Goal: Information Seeking & Learning: Learn about a topic

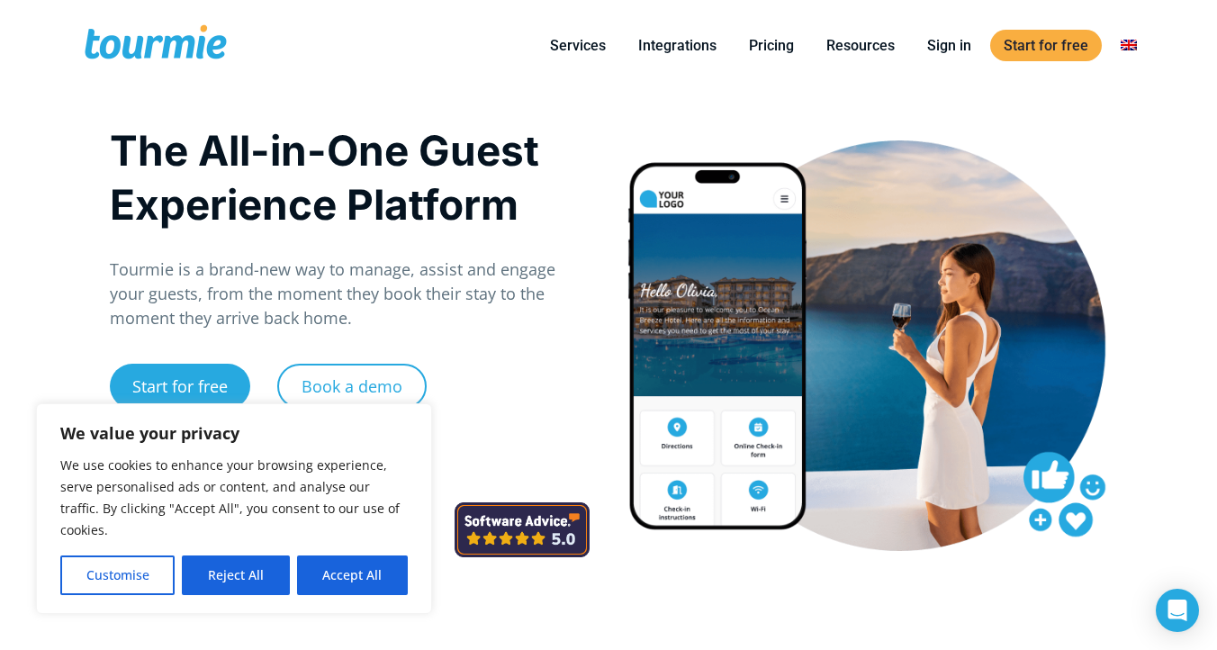
click at [358, 573] on button "Accept All" at bounding box center [352, 575] width 111 height 40
checkbox input "true"
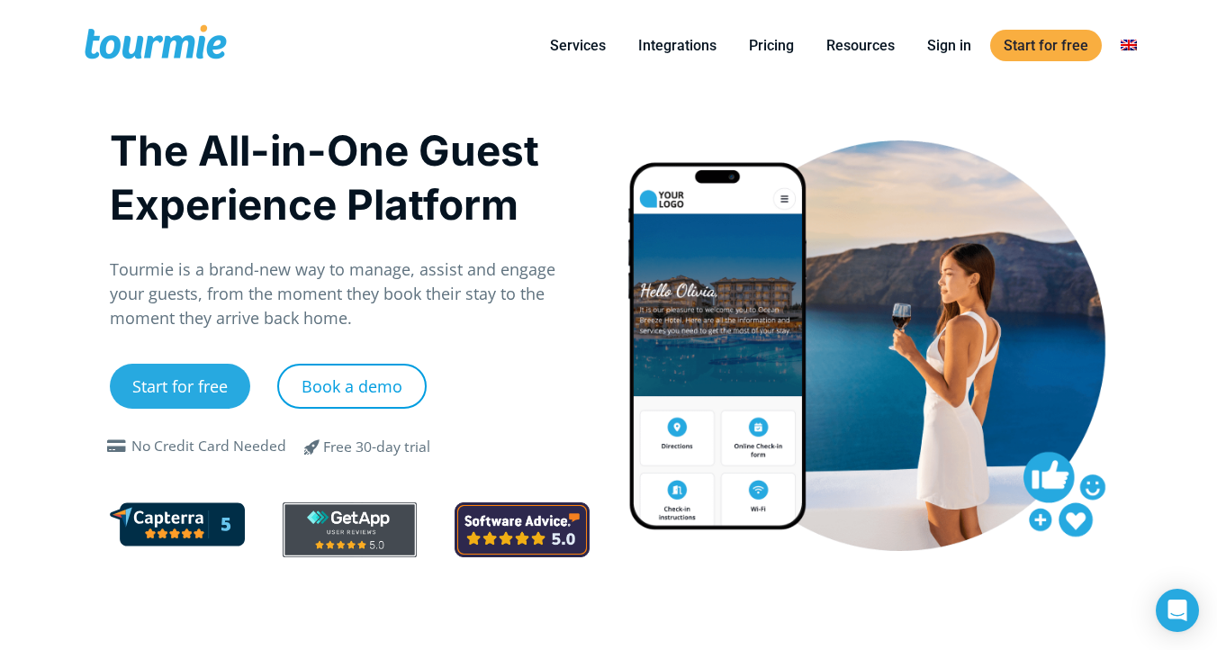
click at [365, 385] on link "Book a demo" at bounding box center [351, 386] width 149 height 45
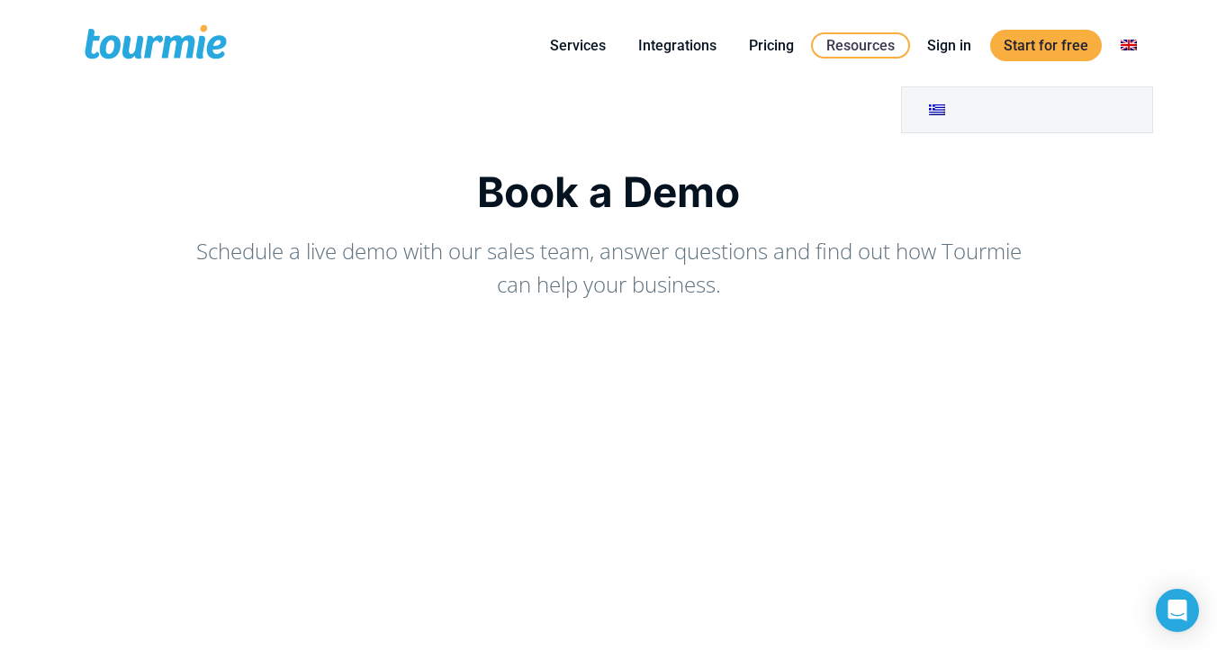
click at [1128, 40] on link "Switch to" at bounding box center [1128, 45] width 43 height 23
click at [1130, 45] on link "Switch to" at bounding box center [1128, 45] width 43 height 23
click at [913, 201] on h1 "Book a Demo" at bounding box center [608, 191] width 1053 height 49
click at [765, 50] on link "Pricing" at bounding box center [771, 45] width 72 height 23
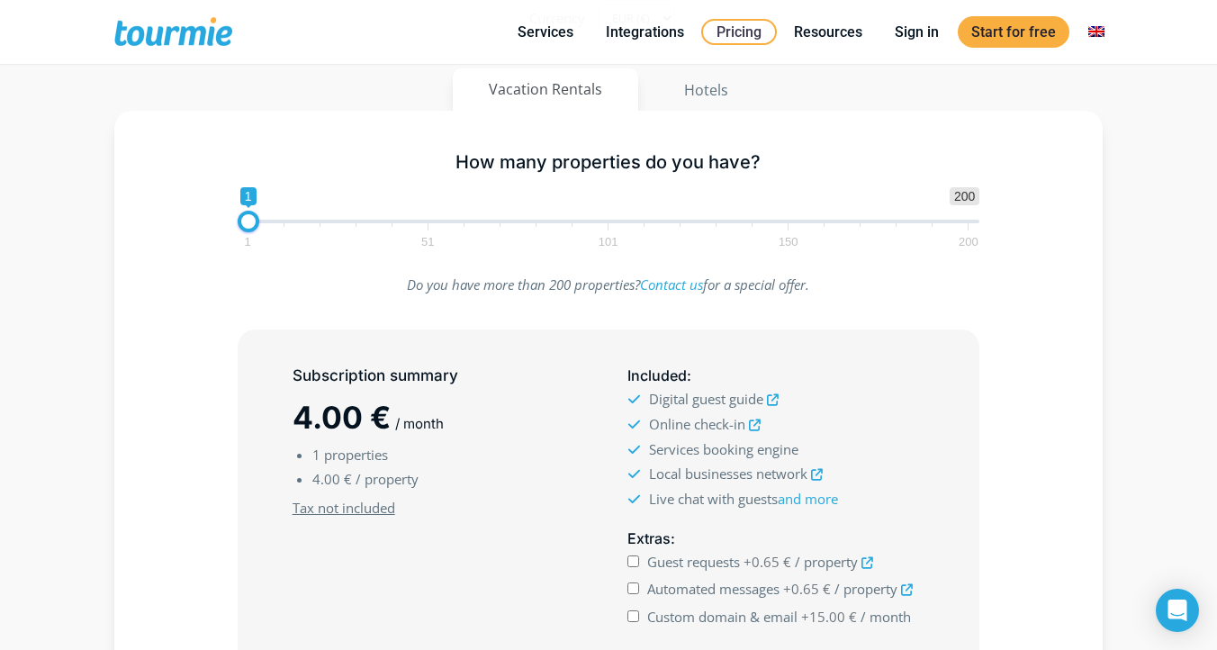
scroll to position [126, 0]
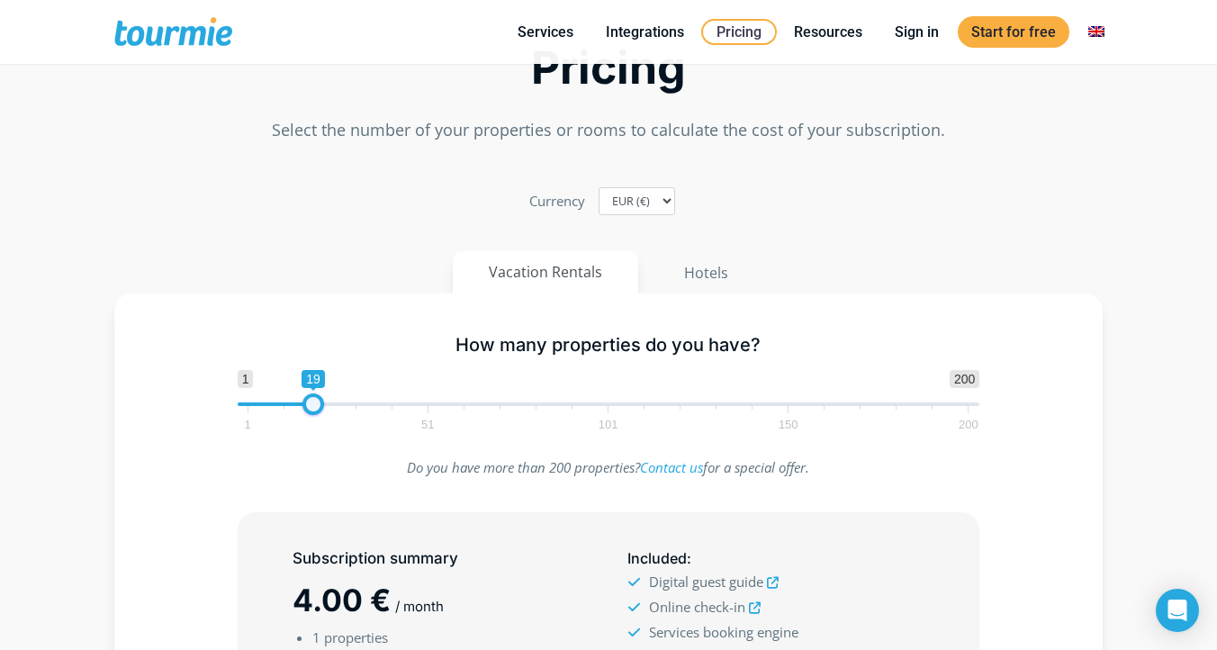
type input "18"
drag, startPoint x: 244, startPoint y: 408, endPoint x: 306, endPoint y: 412, distance: 62.3
click at [306, 412] on span at bounding box center [310, 404] width 22 height 22
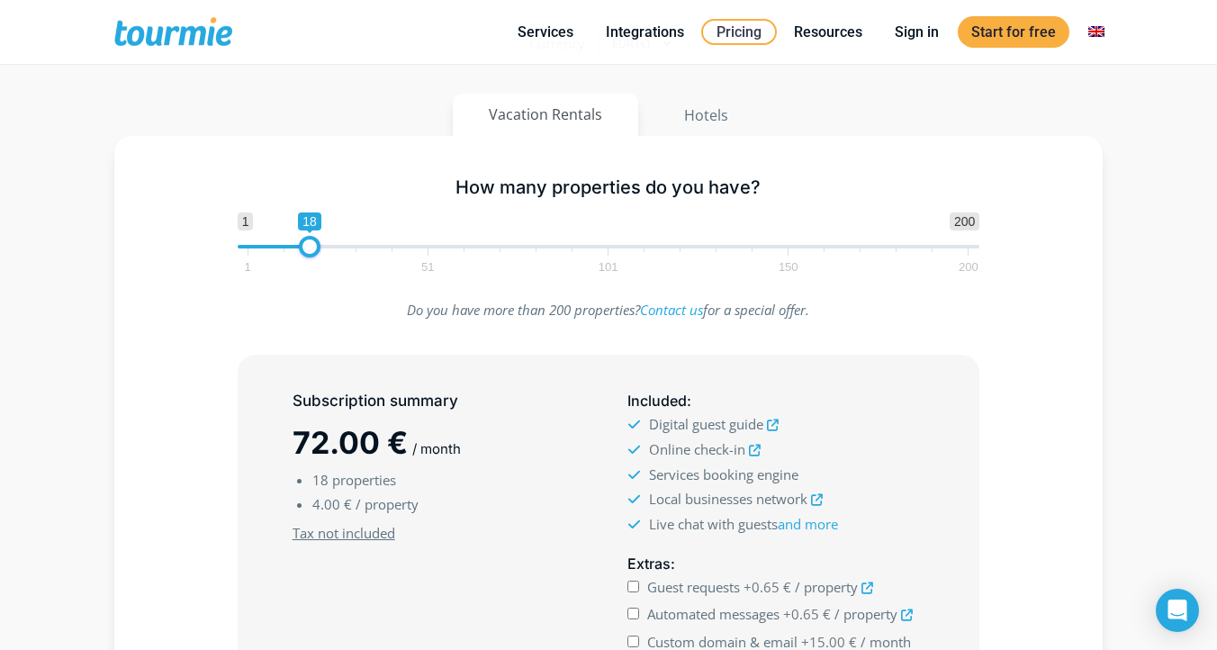
scroll to position [284, 0]
click at [778, 427] on icon at bounding box center [773, 425] width 12 height 12
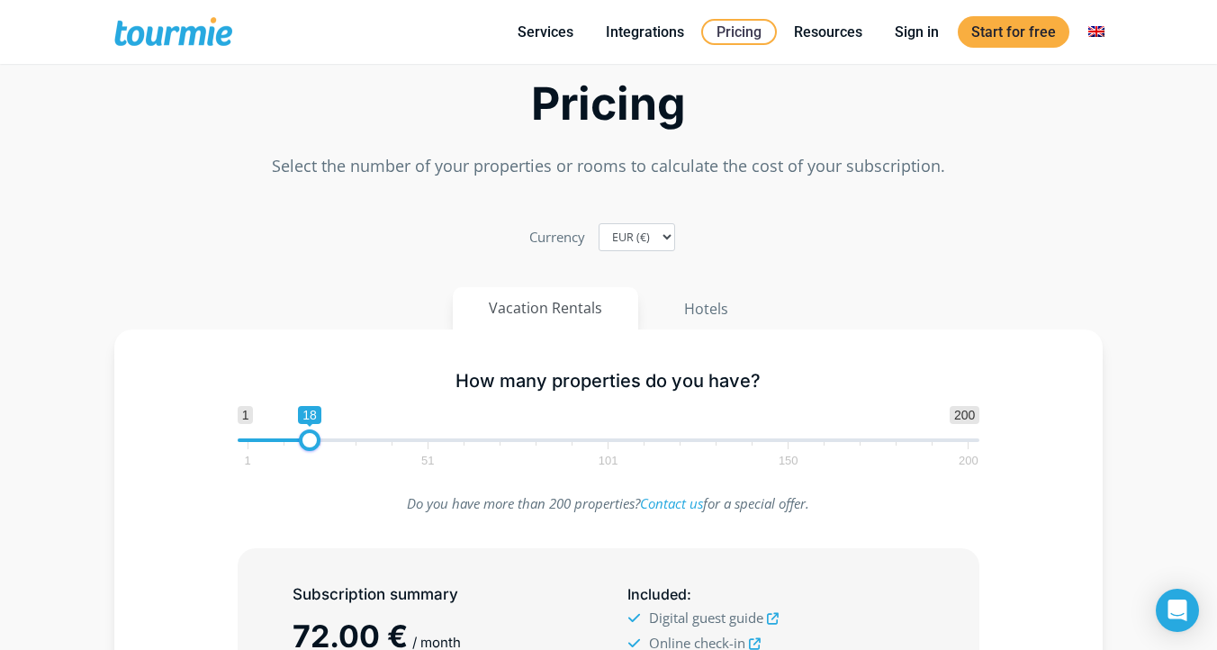
scroll to position [0, 0]
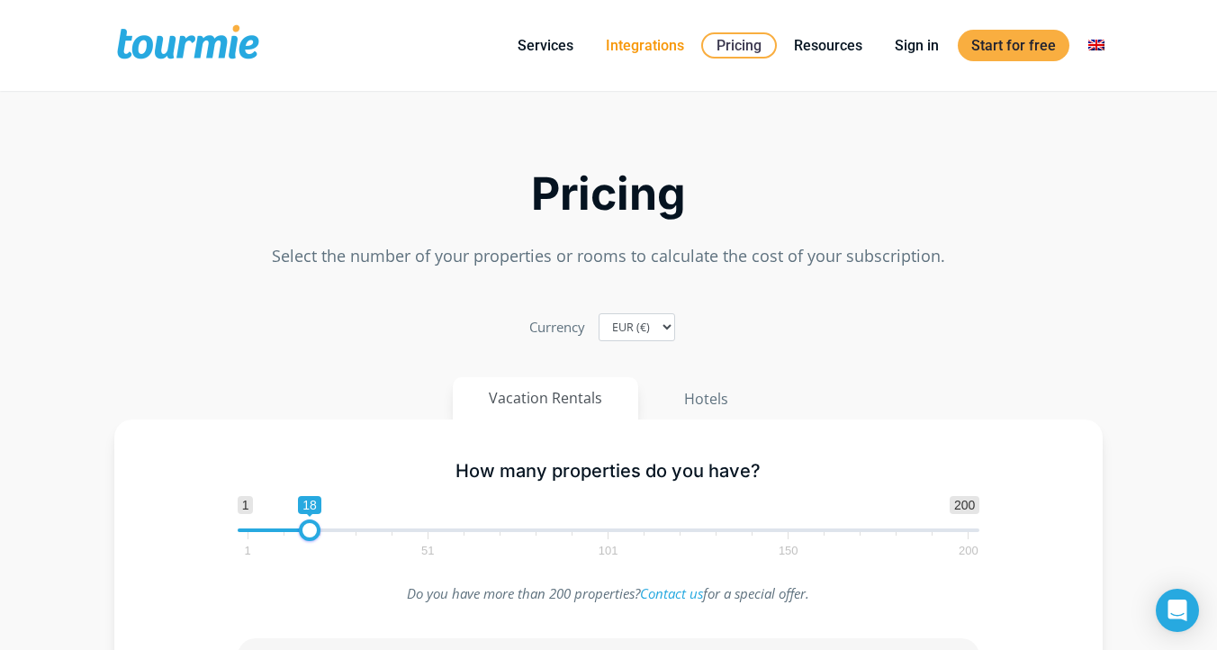
click at [655, 50] on link "Integrations" at bounding box center [644, 45] width 105 height 23
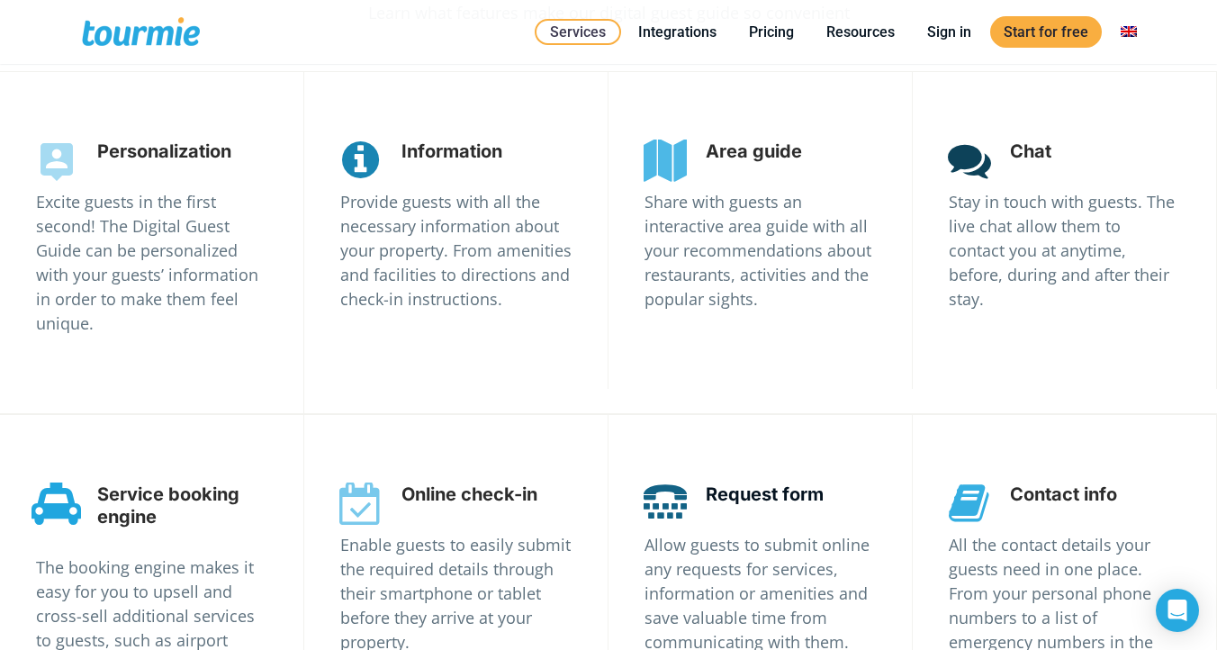
scroll to position [3257, 0]
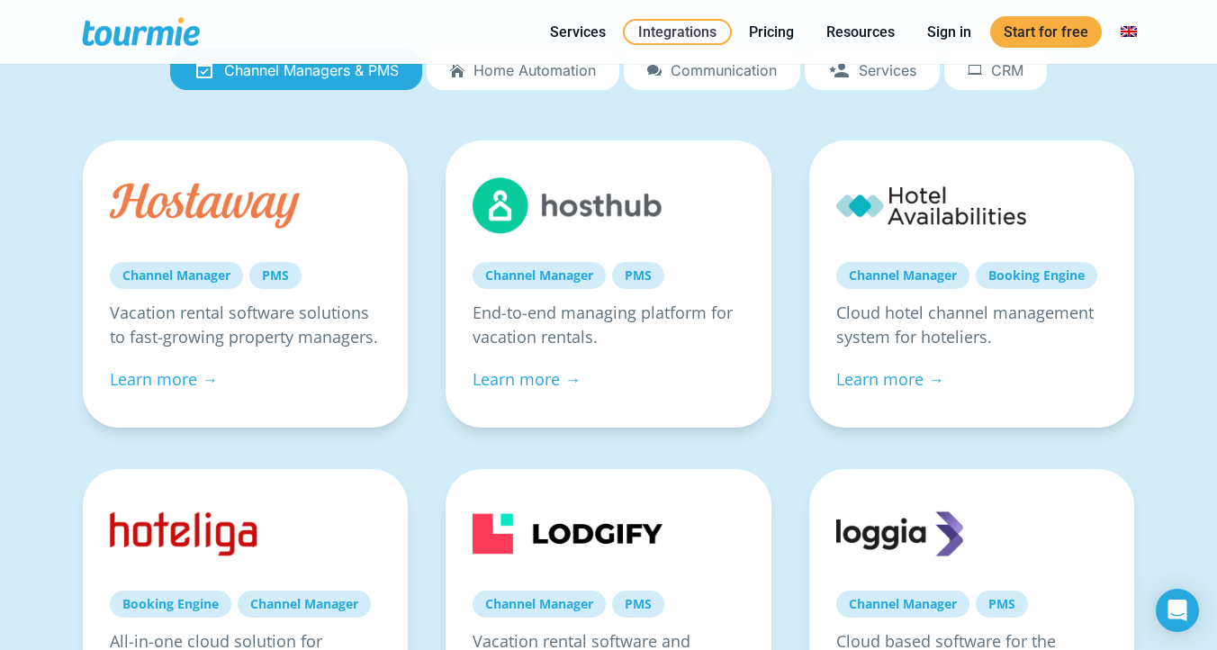
scroll to position [222, 0]
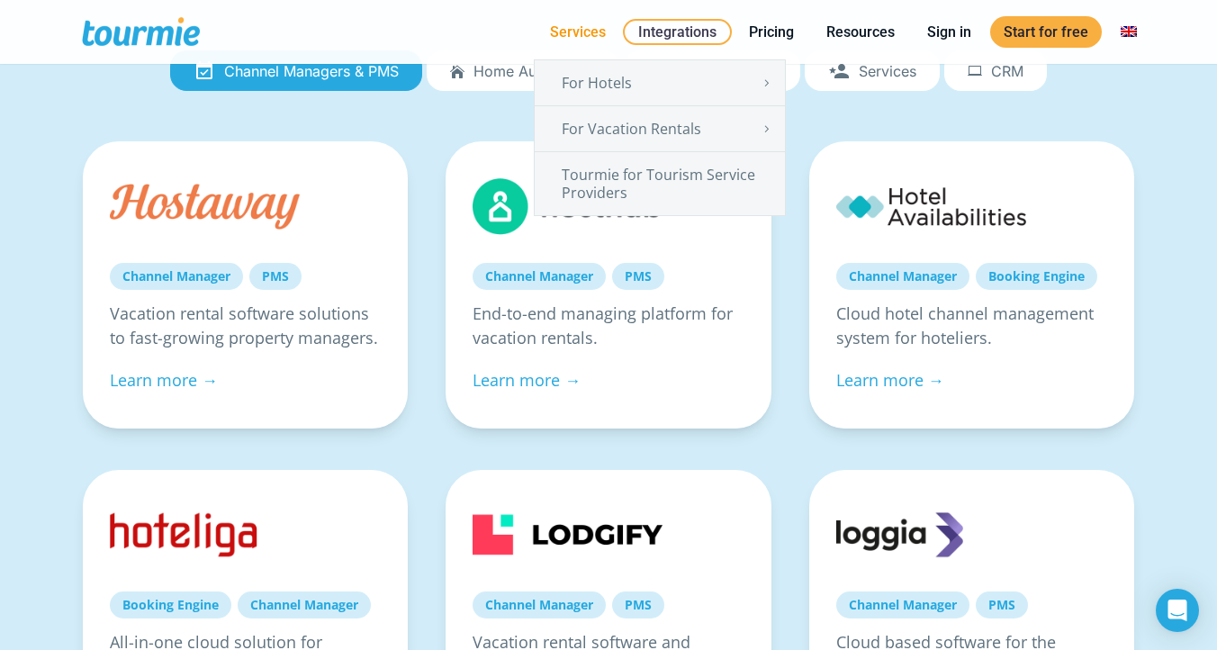
click at [581, 30] on link "Services" at bounding box center [577, 32] width 83 height 23
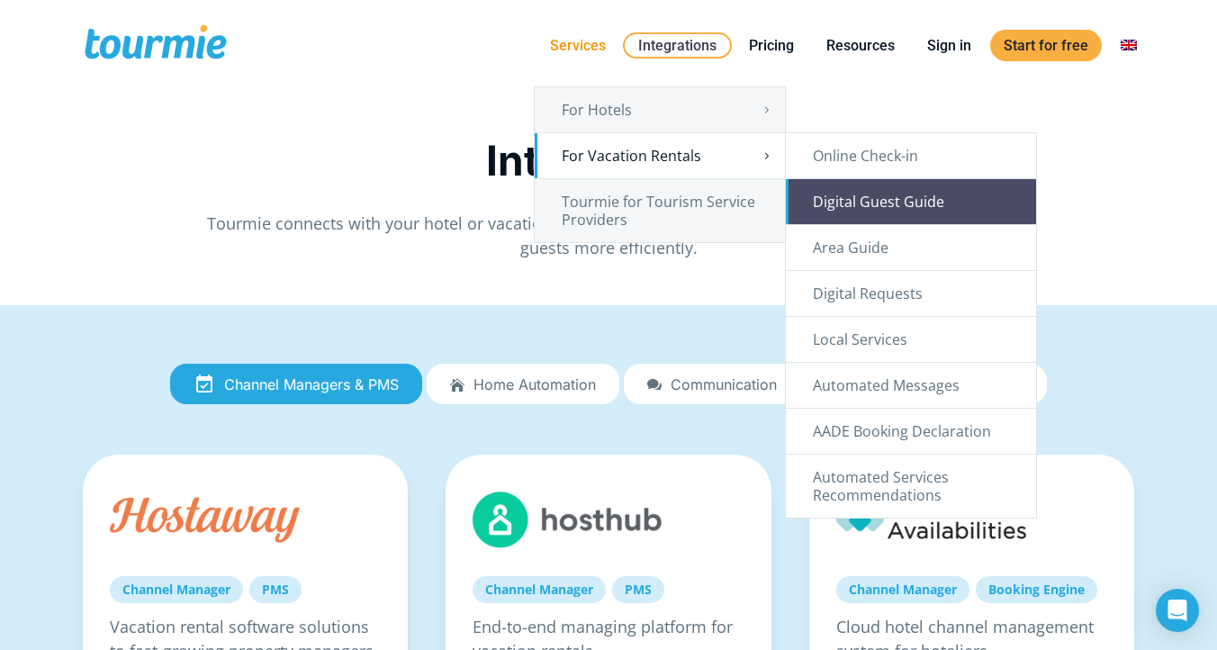
click at [888, 203] on link "Digital Guest Guide" at bounding box center [911, 201] width 250 height 45
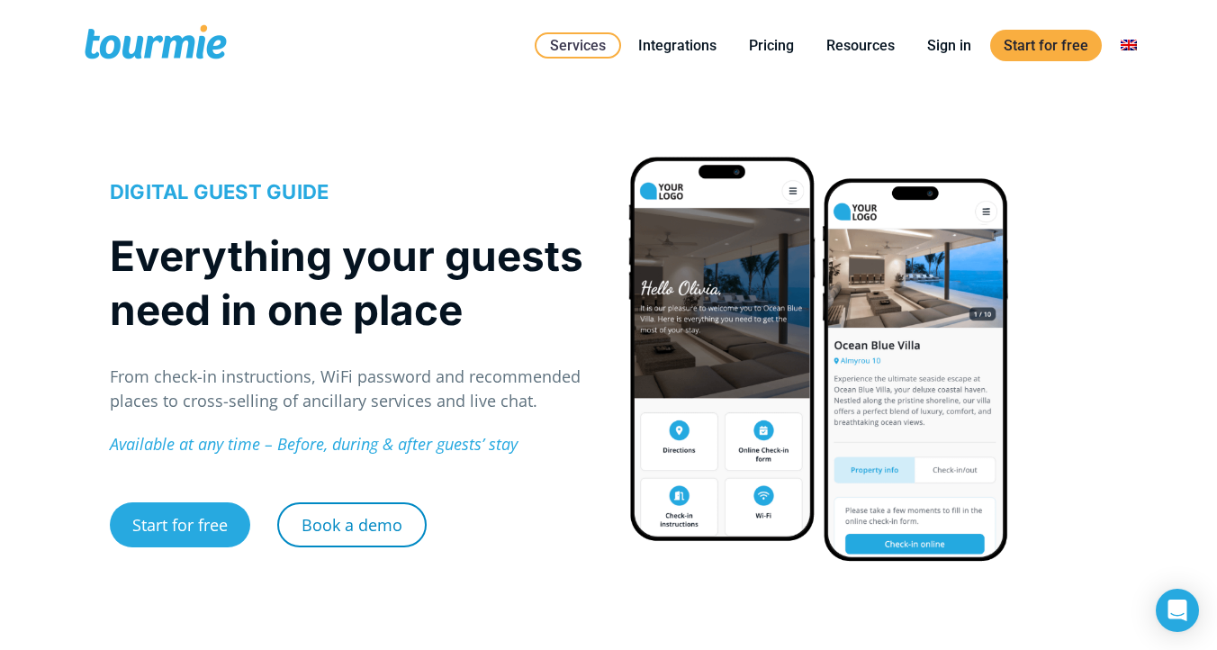
click at [342, 533] on link "Book a demo" at bounding box center [351, 524] width 149 height 45
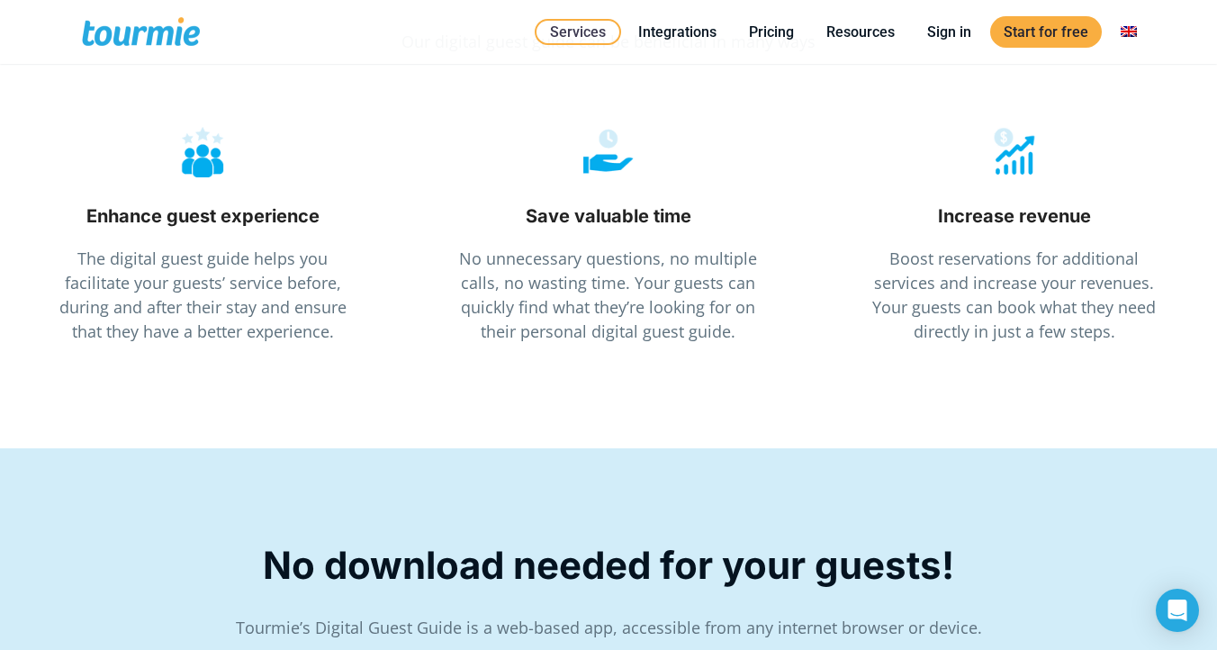
scroll to position [2388, 0]
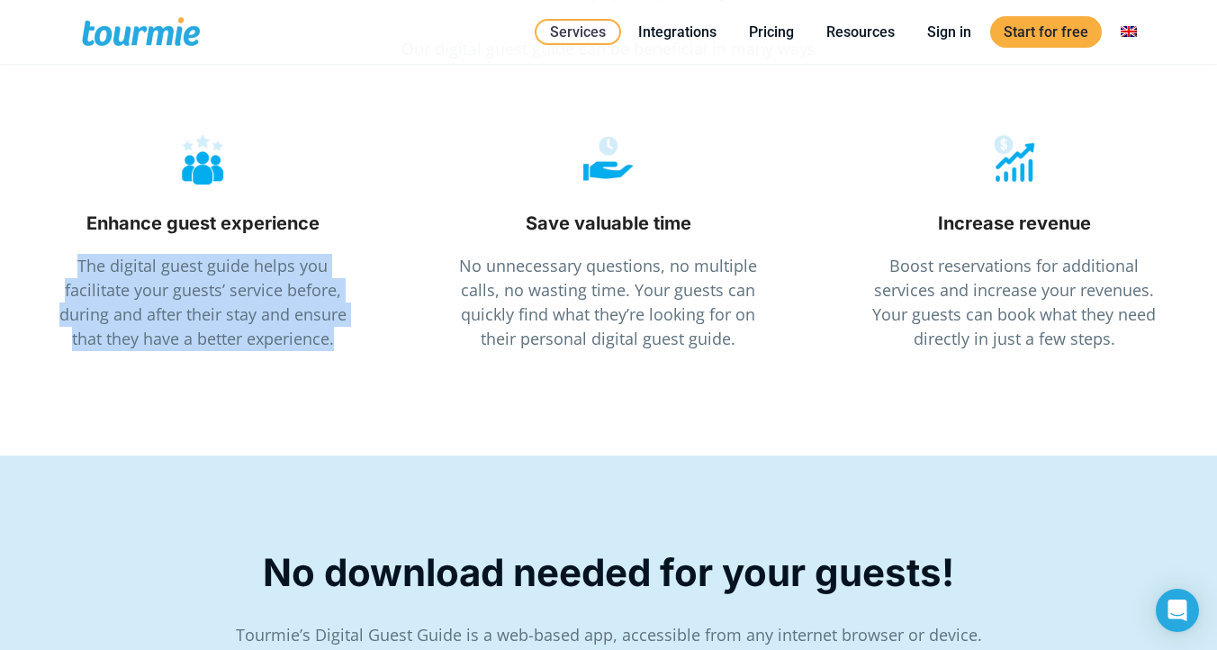
drag, startPoint x: 337, startPoint y: 347, endPoint x: 75, endPoint y: 257, distance: 276.7
click at [75, 257] on p "The digital guest guide helps you facilitate your guests’ service before, durin…" at bounding box center [203, 302] width 314 height 97
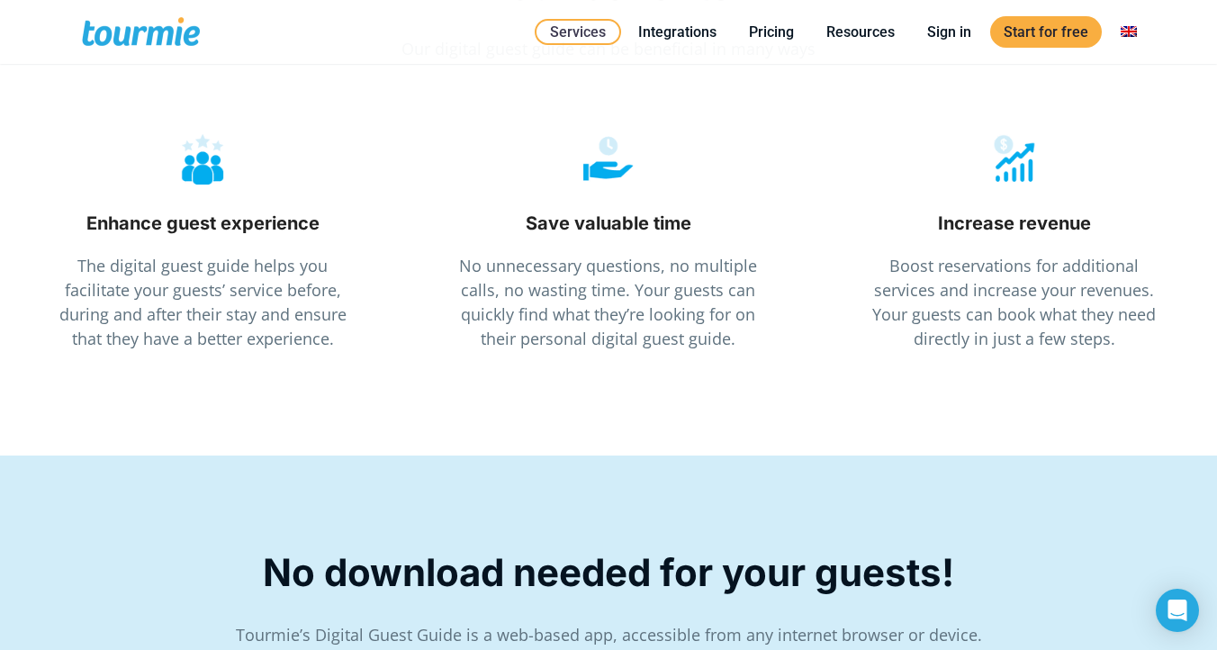
click at [62, 238] on div "Enhance guest experience The digital guest guide helps you facilitate your gues…" at bounding box center [203, 242] width 368 height 271
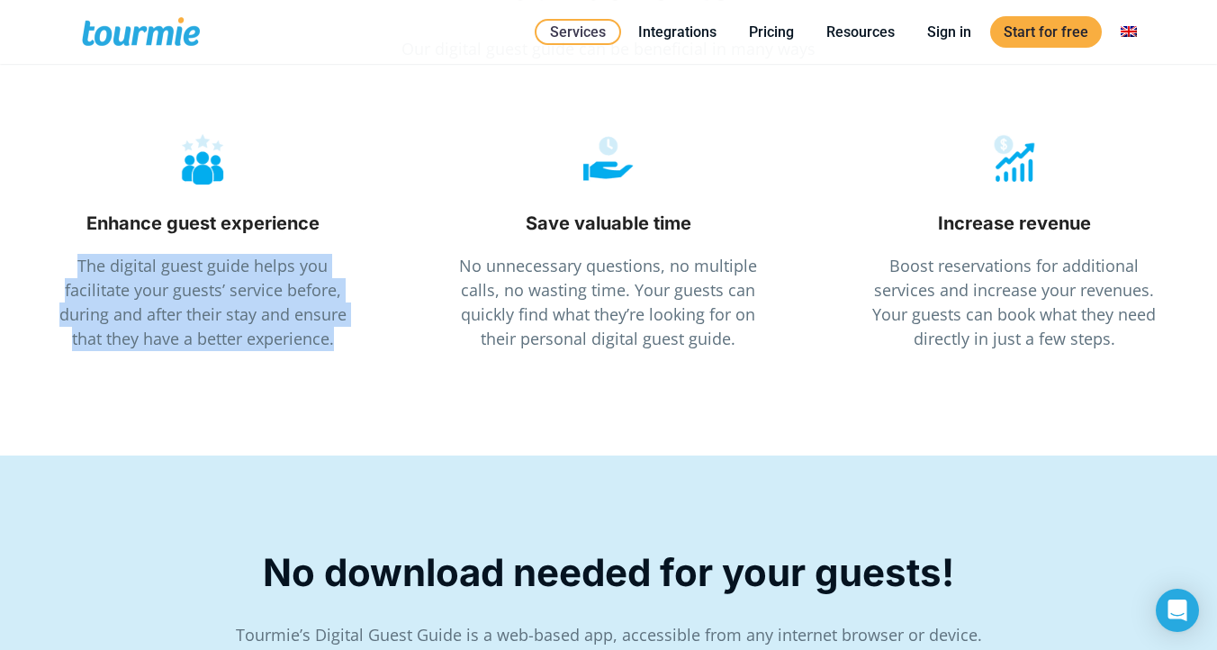
drag, startPoint x: 77, startPoint y: 258, endPoint x: 331, endPoint y: 356, distance: 273.0
click at [331, 356] on div "Enhance guest experience The digital guest guide helps you facilitate your gues…" at bounding box center [203, 242] width 368 height 271
click at [320, 350] on div at bounding box center [320, 350] width 0 height 0
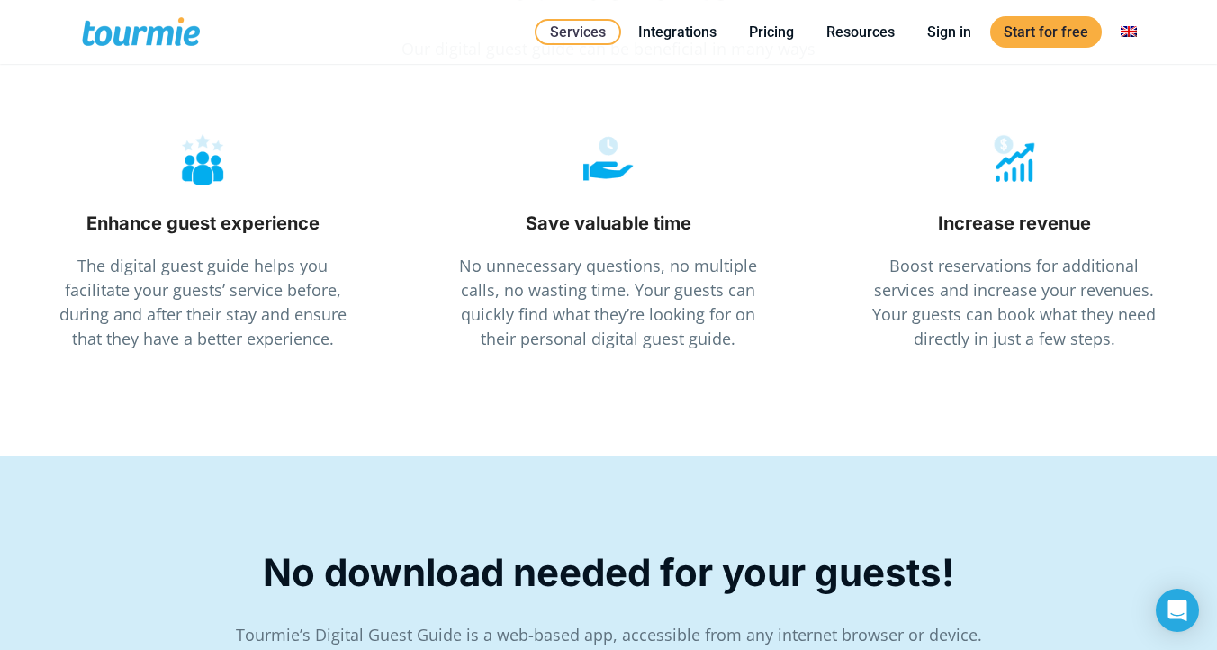
click at [688, 334] on span "No unnecessary questions, no multiple calls, no wasting time. Your guests can q…" at bounding box center [608, 302] width 298 height 95
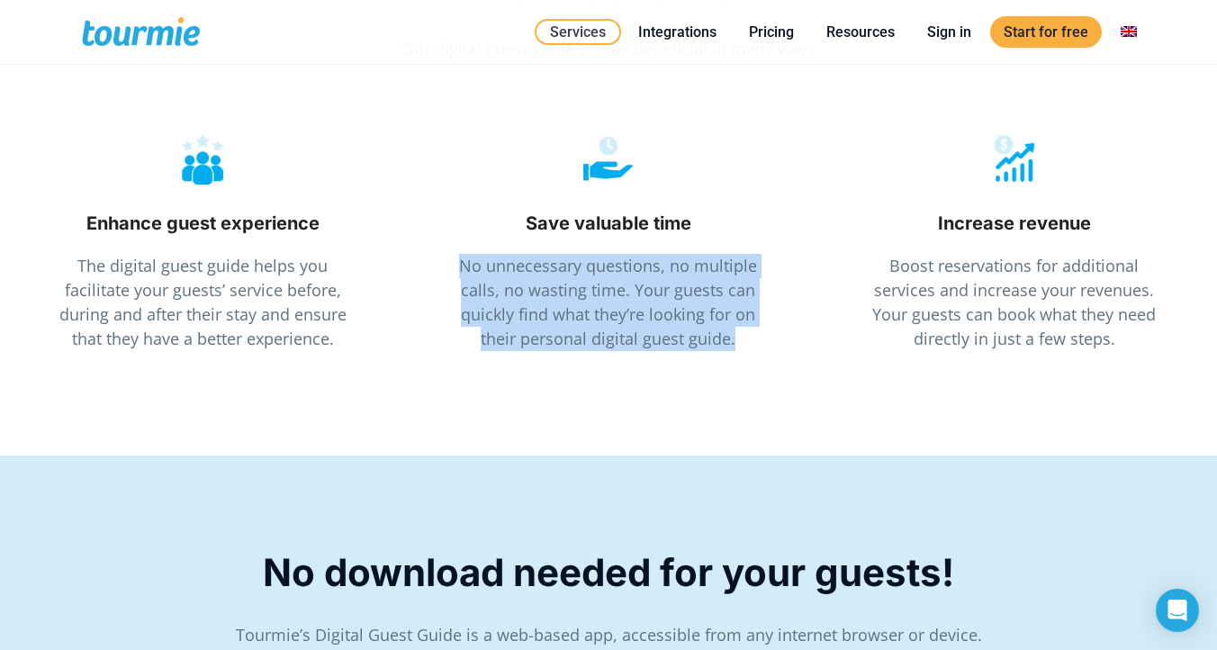
drag, startPoint x: 736, startPoint y: 338, endPoint x: 445, endPoint y: 264, distance: 300.8
click at [445, 264] on div "Save valuable time No unnecessary questions, no multiple calls, no wasting time…" at bounding box center [609, 242] width 368 height 271
click at [433, 230] on div at bounding box center [433, 230] width 0 height 0
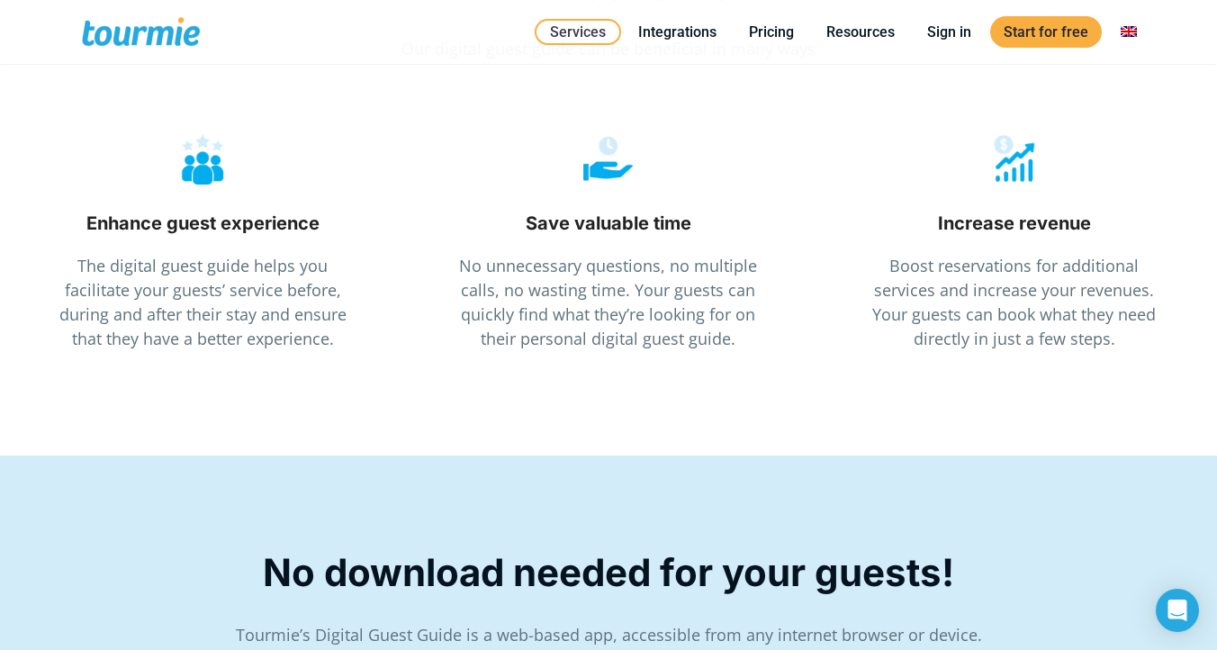
click at [964, 337] on p "Boost reservations for additional services and increase your revenues. Your gue…" at bounding box center [1014, 302] width 314 height 97
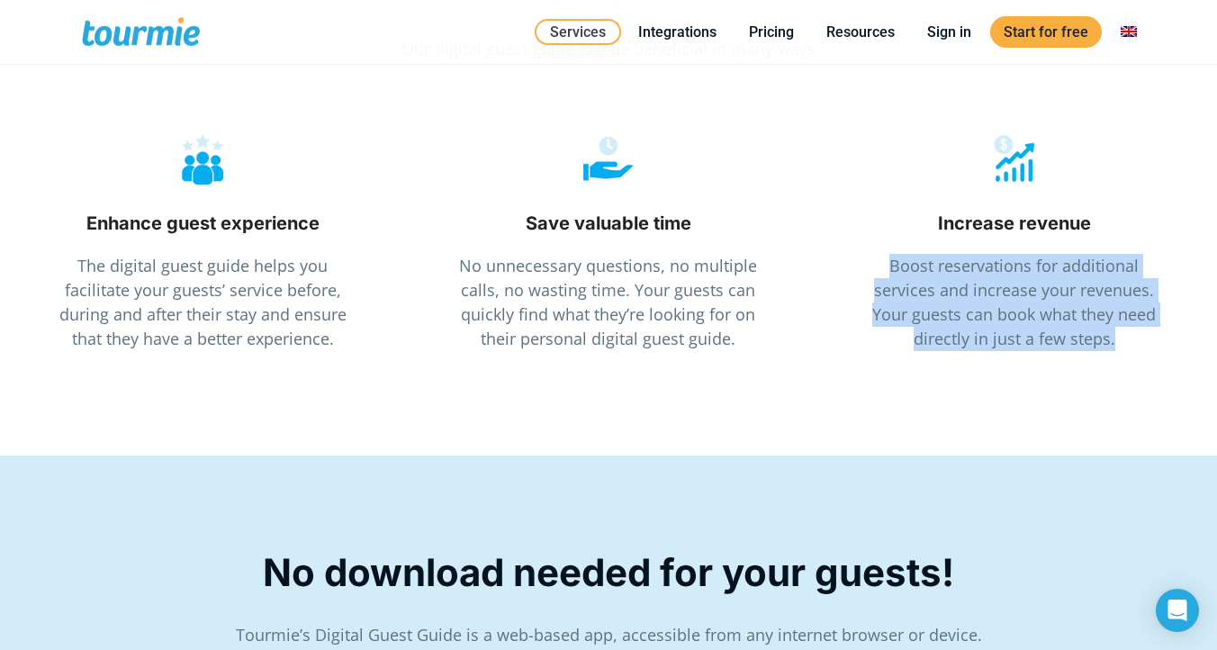
drag, startPoint x: 1066, startPoint y: 340, endPoint x: 832, endPoint y: 254, distance: 249.5
click at [832, 254] on div "Increase revenue Boost reservations for additional services and increase your r…" at bounding box center [1014, 242] width 368 height 271
click at [820, 230] on div at bounding box center [820, 230] width 0 height 0
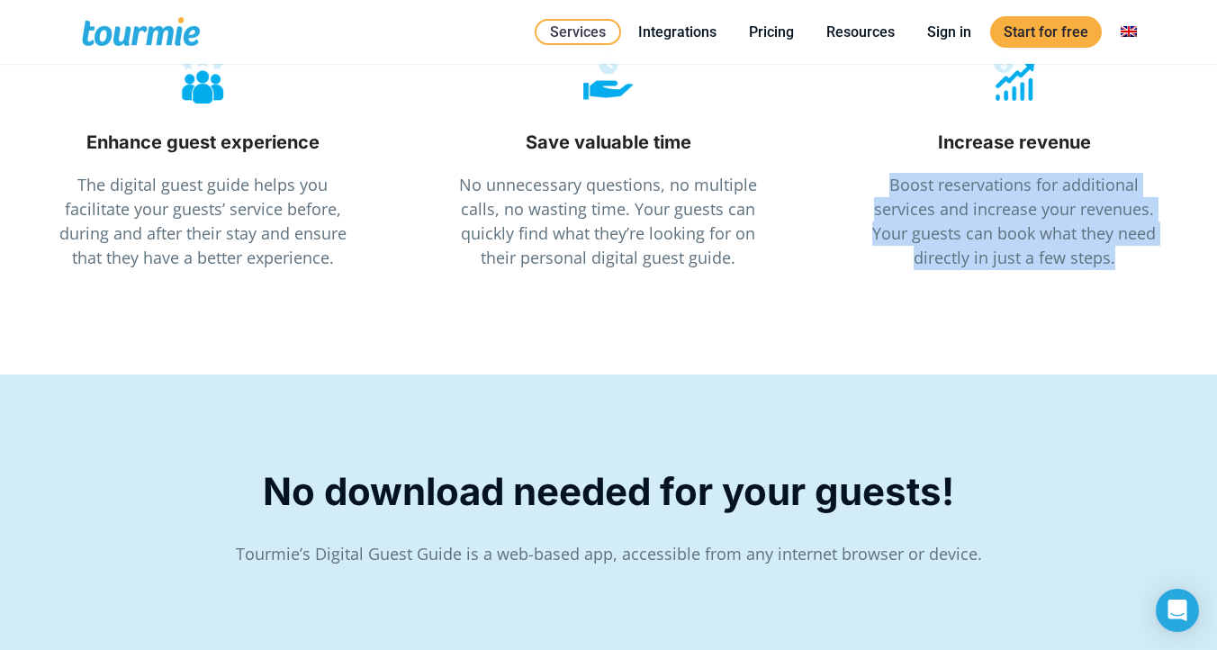
scroll to position [2470, 0]
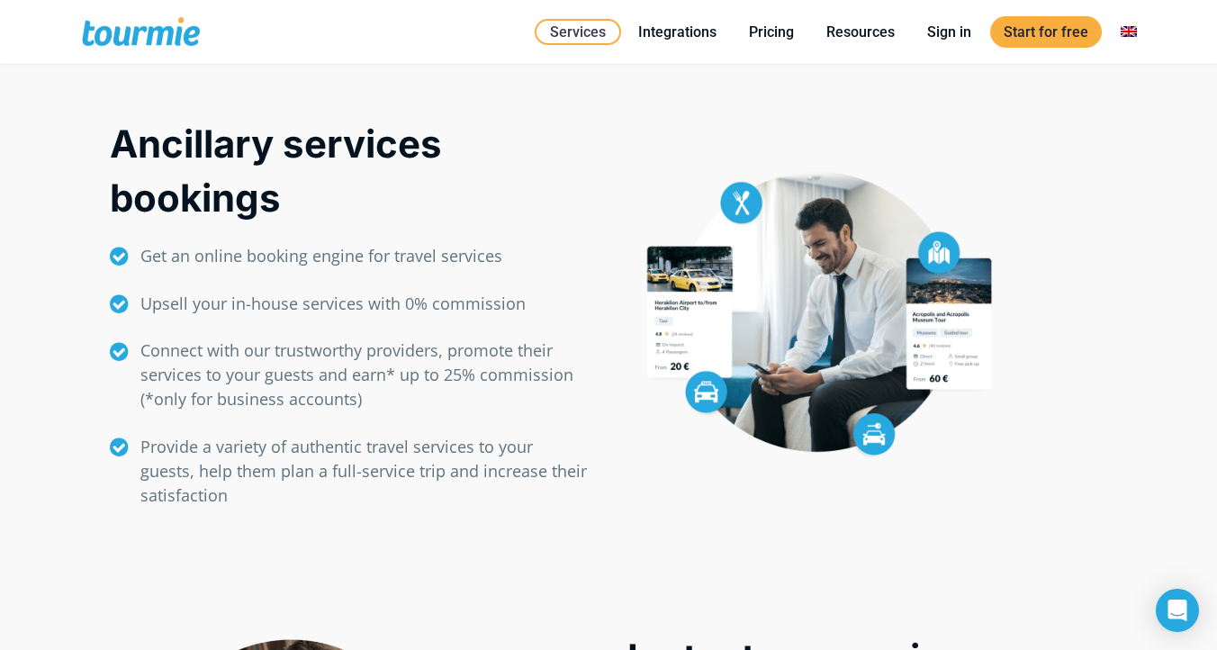
scroll to position [1221, 0]
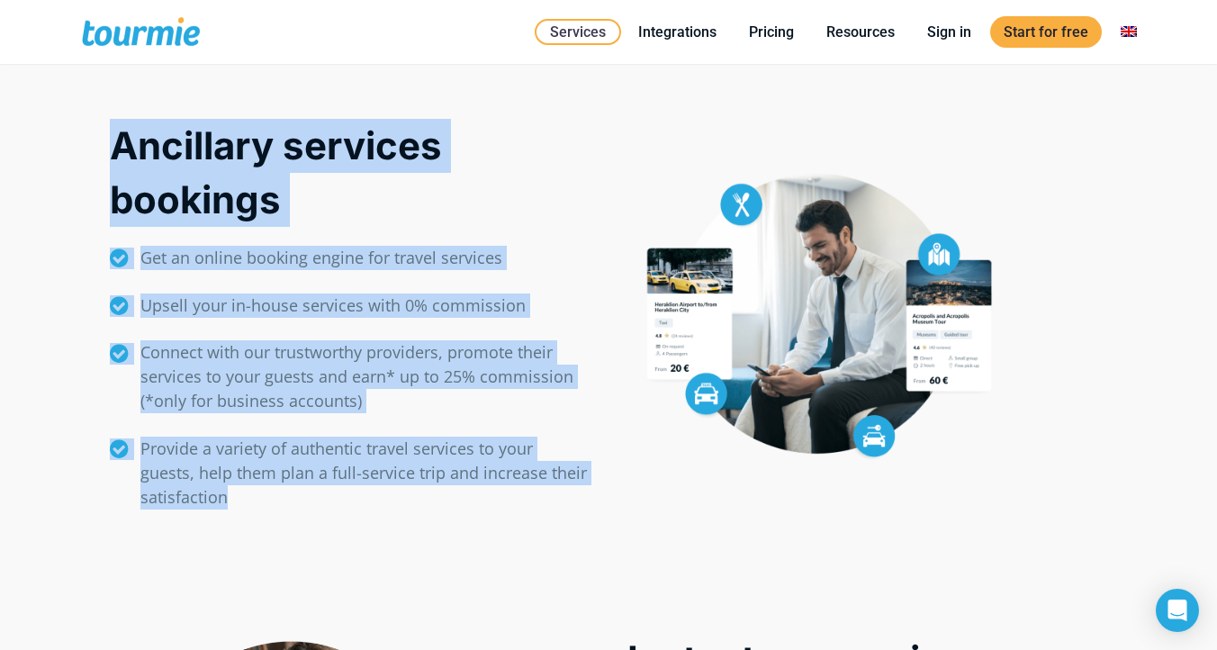
drag, startPoint x: 233, startPoint y: 494, endPoint x: 95, endPoint y: 139, distance: 381.6
click at [95, 139] on div "Ancillary services bookings   Get an online booking engine for travel service…" at bounding box center [350, 310] width 518 height 446
click at [254, 494] on p "Provide a variety of authentic travel services to your guests, help them plan a…" at bounding box center [364, 473] width 449 height 73
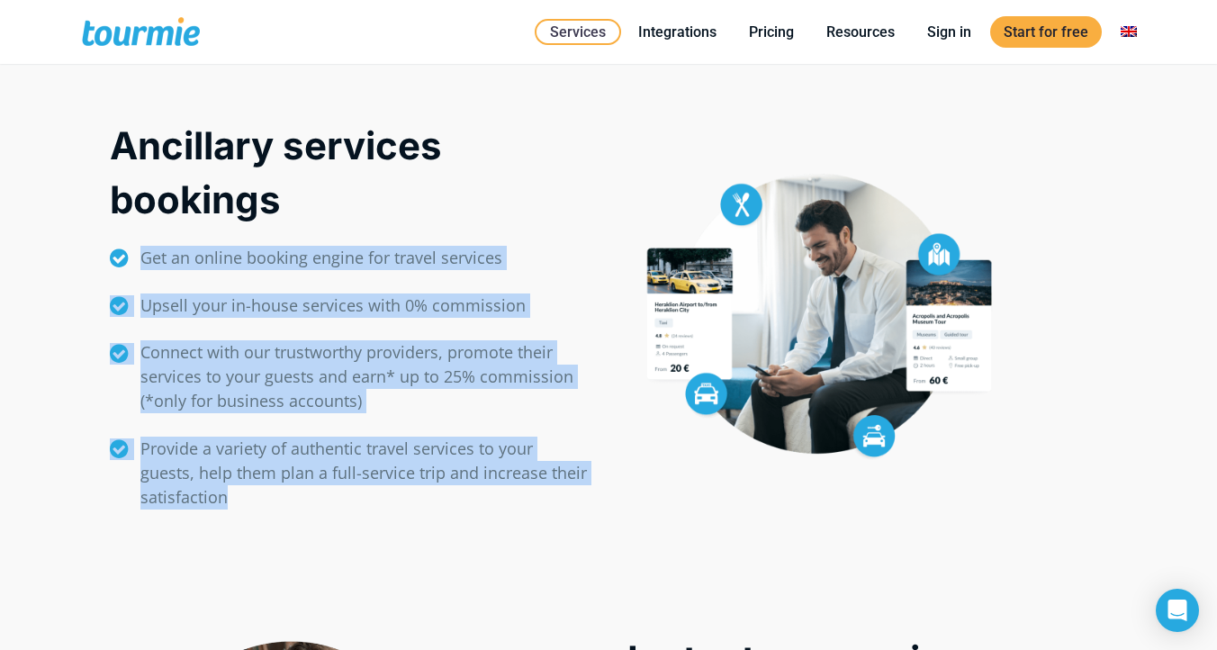
drag, startPoint x: 135, startPoint y: 256, endPoint x: 225, endPoint y: 530, distance: 288.9
click at [225, 530] on div "Ancillary services bookings   Get an online booking engine for travel service…" at bounding box center [350, 326] width 480 height 414
click at [246, 496] on p "Provide a variety of authentic travel services to your guests, help them plan a…" at bounding box center [364, 473] width 449 height 73
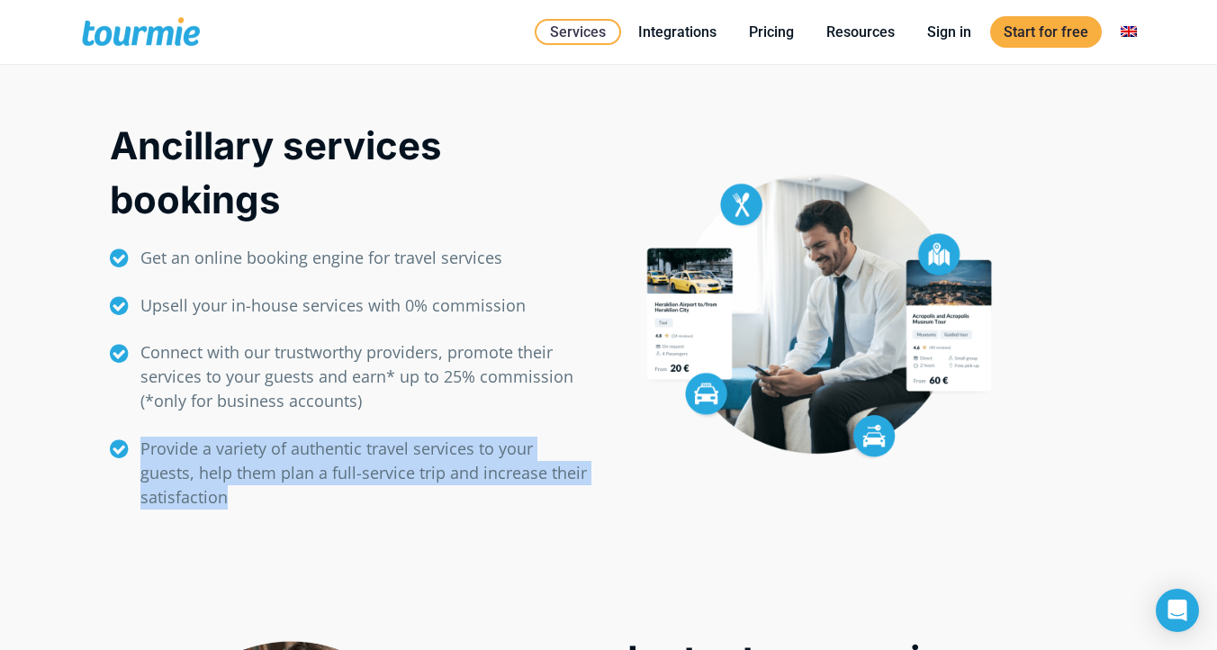
drag, startPoint x: 246, startPoint y: 496, endPoint x: 145, endPoint y: 455, distance: 109.0
click at [145, 455] on p "Provide a variety of authentic travel services to your guests, help them plan a…" at bounding box center [364, 473] width 449 height 73
click at [133, 412] on div at bounding box center [133, 412] width 0 height 0
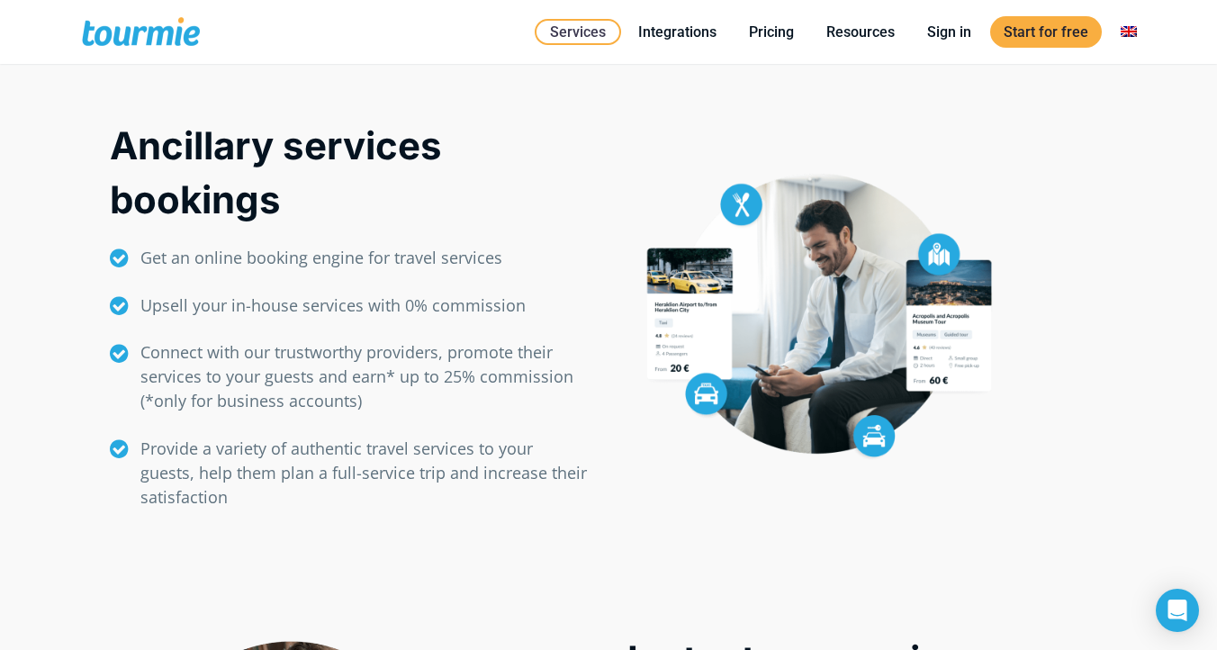
click at [131, 345] on span "" at bounding box center [119, 354] width 43 height 22
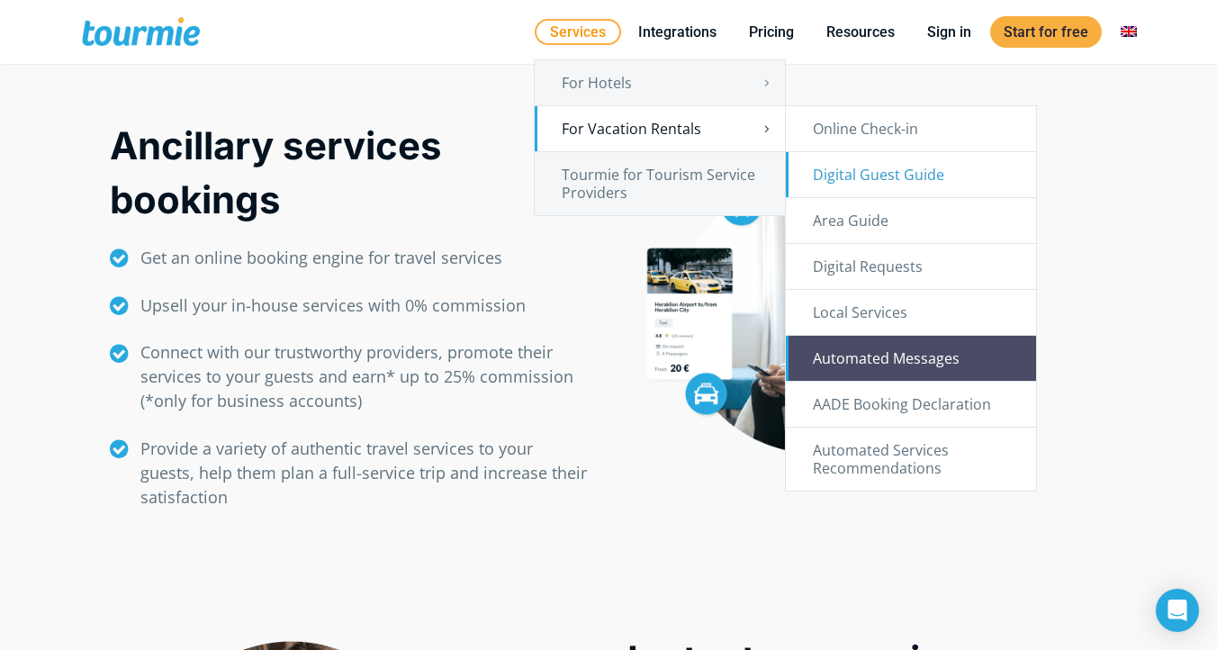
click at [922, 356] on link "Automated Messages" at bounding box center [911, 358] width 250 height 45
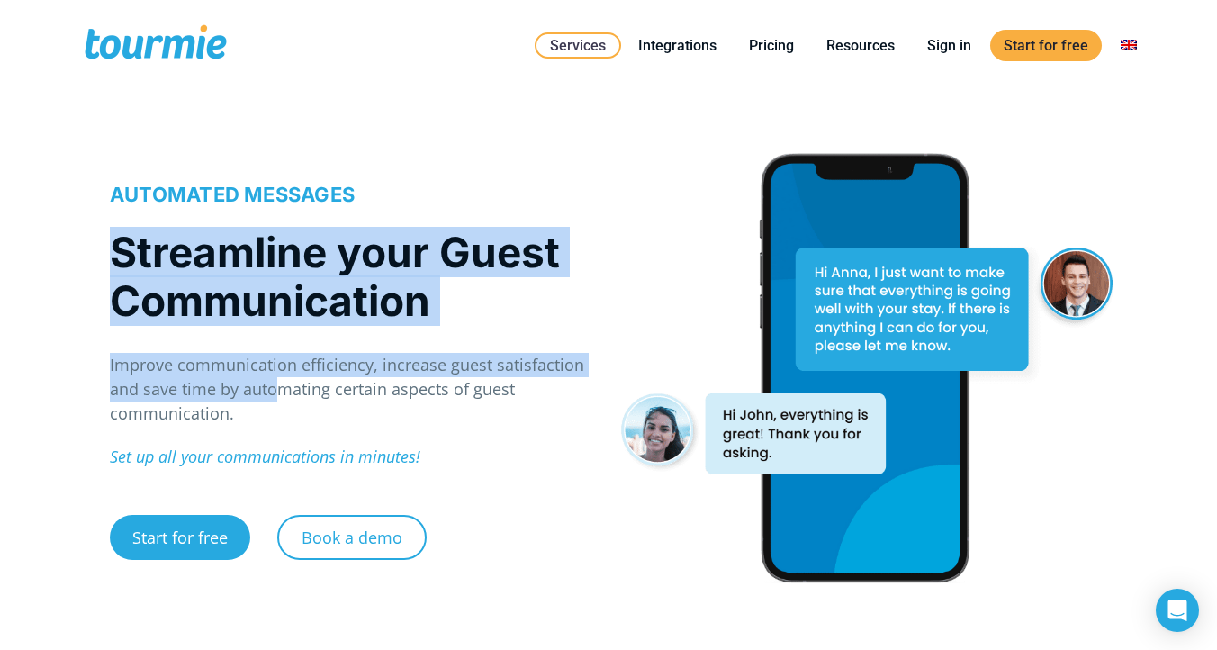
drag, startPoint x: 278, startPoint y: 401, endPoint x: 106, endPoint y: 241, distance: 234.4
click at [106, 241] on div "AUTOMATED MESSAGES Streamline your Guest Communication Improve communication ef…" at bounding box center [350, 367] width 518 height 437
click at [95, 202] on div at bounding box center [95, 202] width 0 height 0
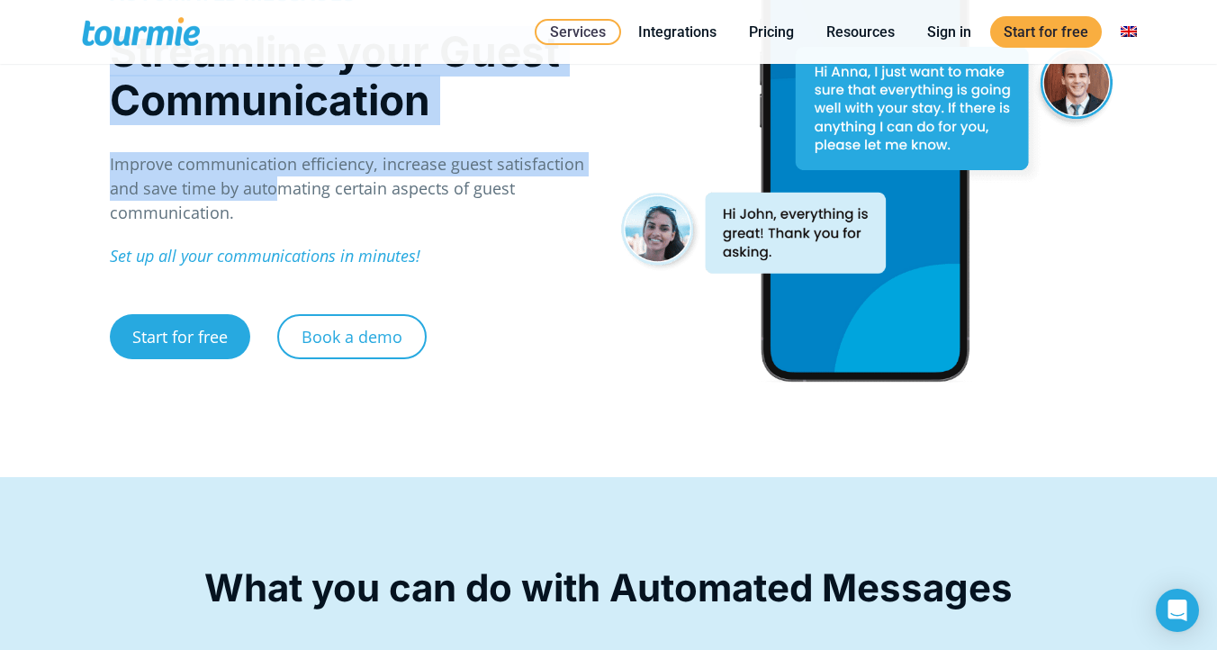
scroll to position [143, 0]
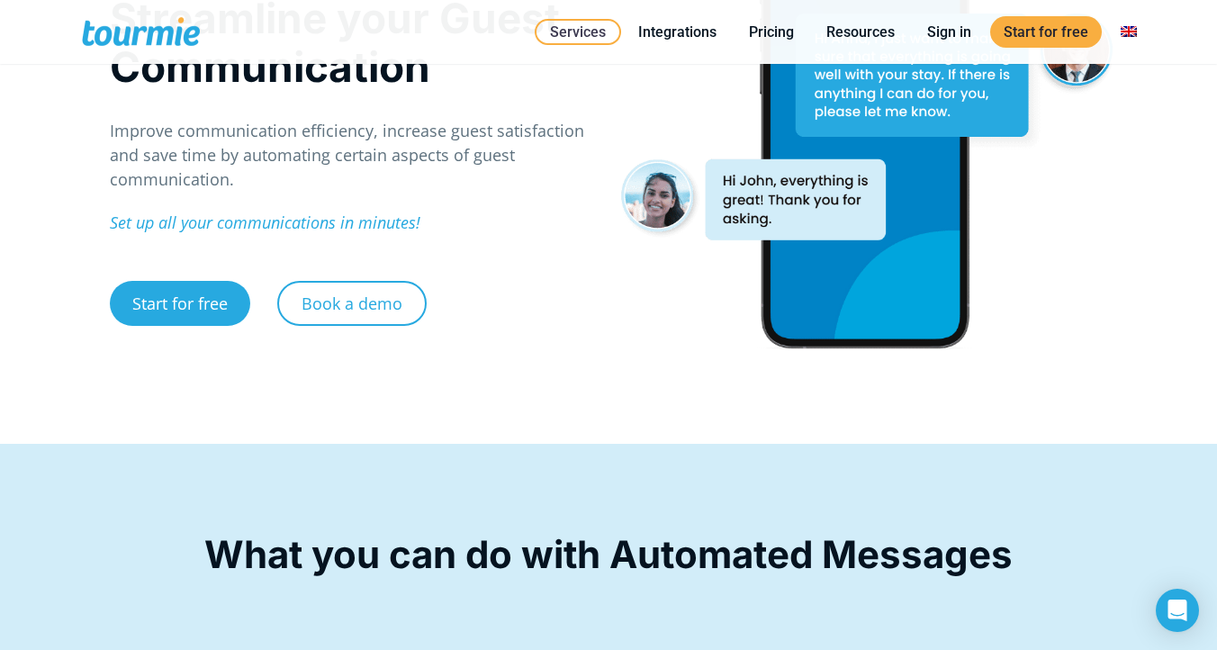
click at [488, 217] on p "Set up all your communications in minutes!" at bounding box center [350, 223] width 480 height 24
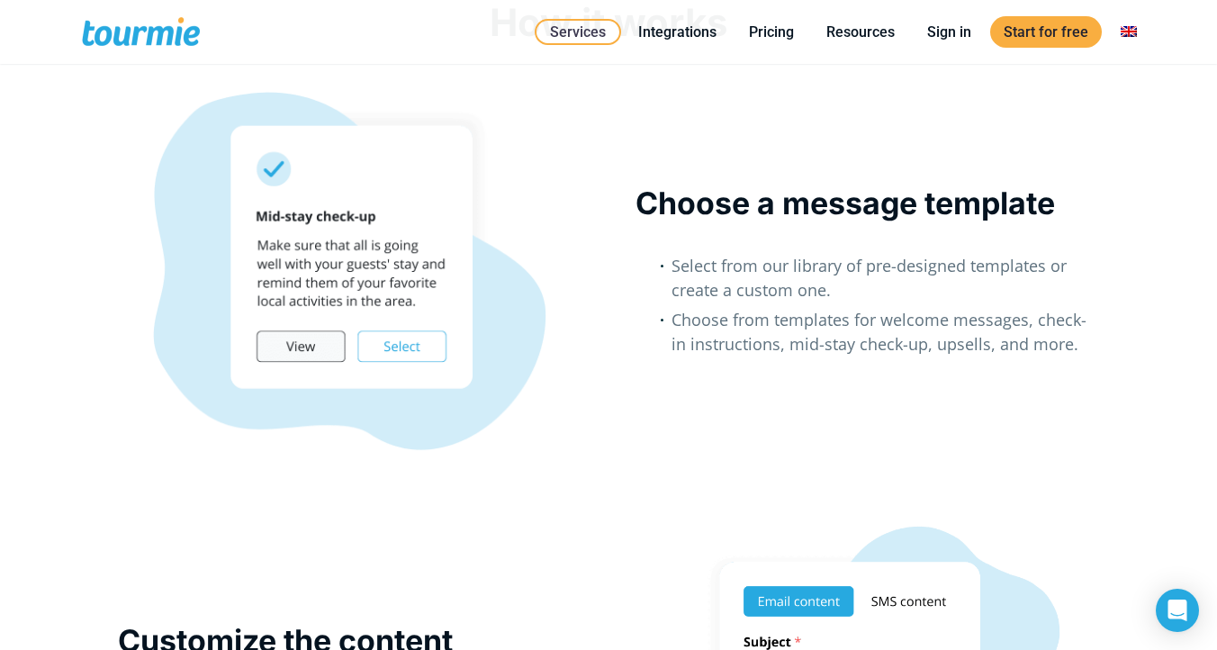
scroll to position [1326, 0]
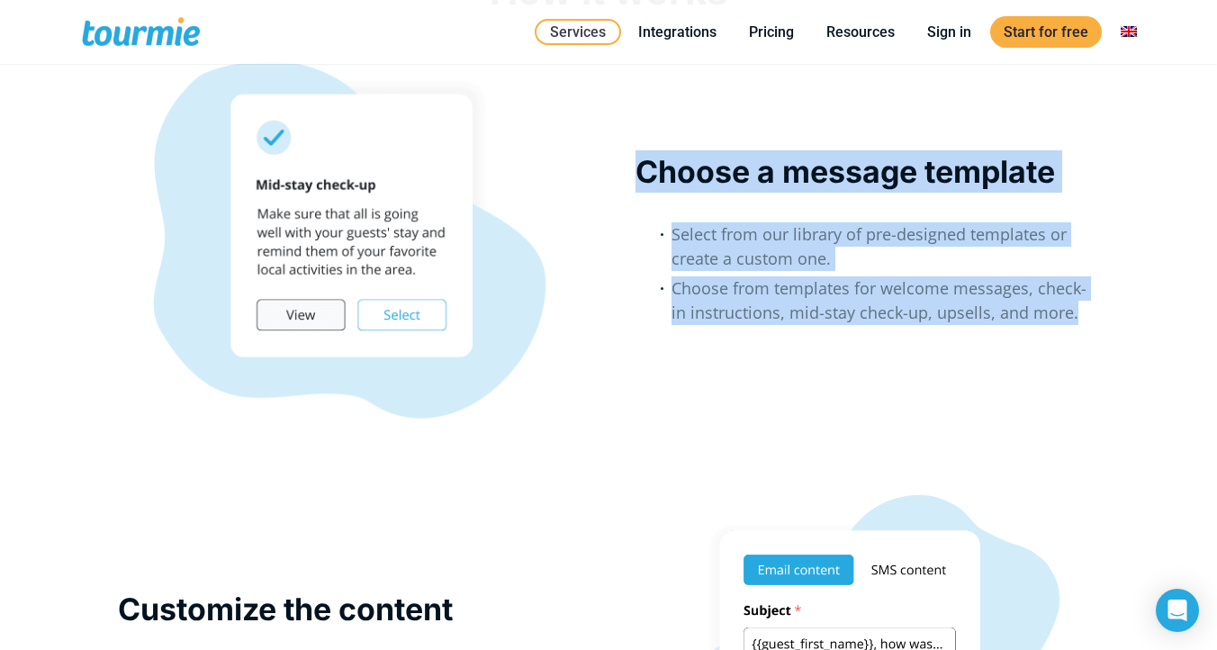
drag, startPoint x: 1064, startPoint y: 315, endPoint x: 648, endPoint y: 144, distance: 449.7
click at [648, 143] on div "Choose a message template Select from our library of pre-designed templates or …" at bounding box center [867, 248] width 518 height 377
click at [636, 128] on div at bounding box center [636, 128] width 0 height 0
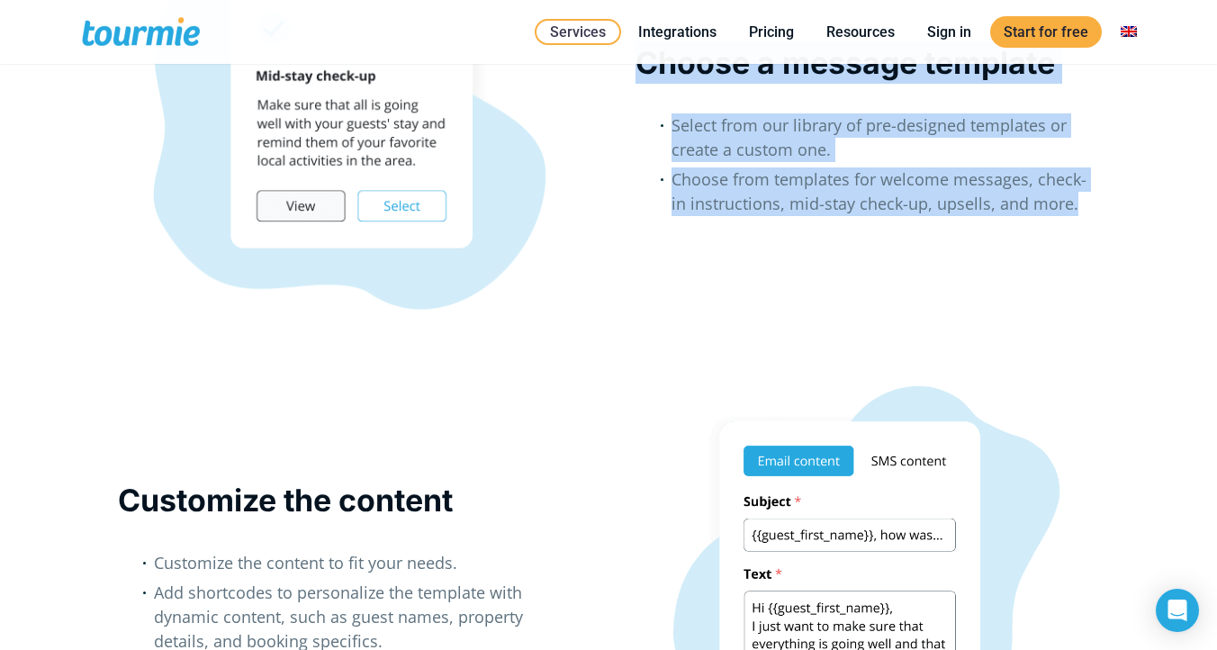
scroll to position [1436, 0]
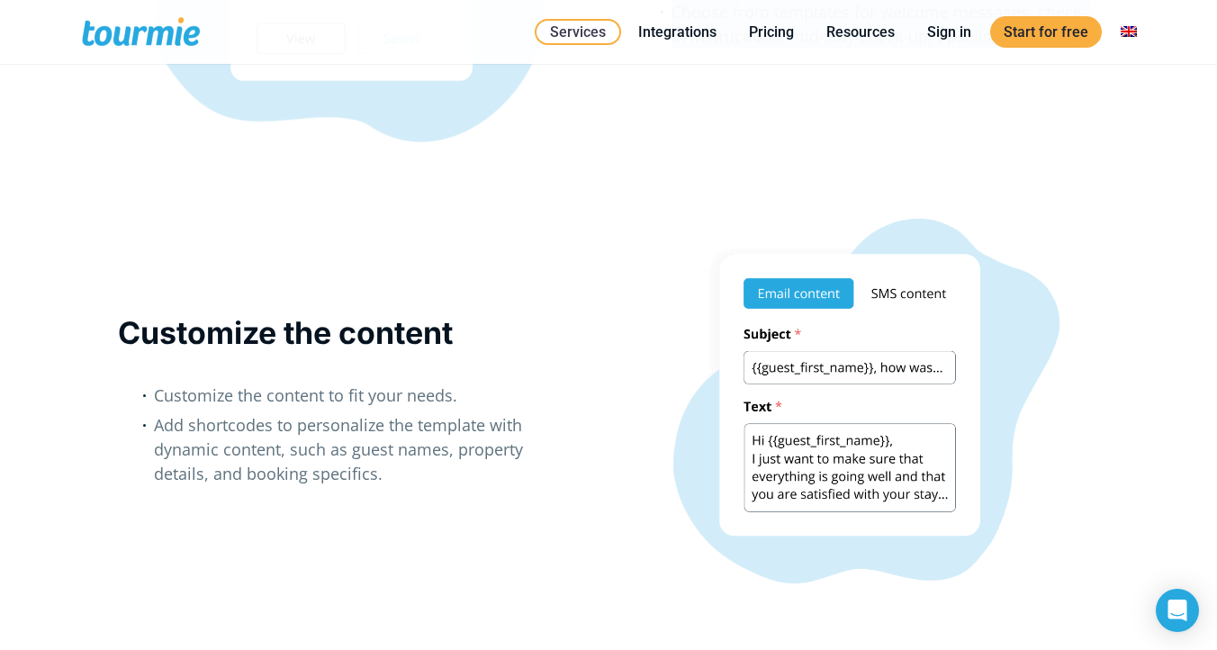
scroll to position [1735, 0]
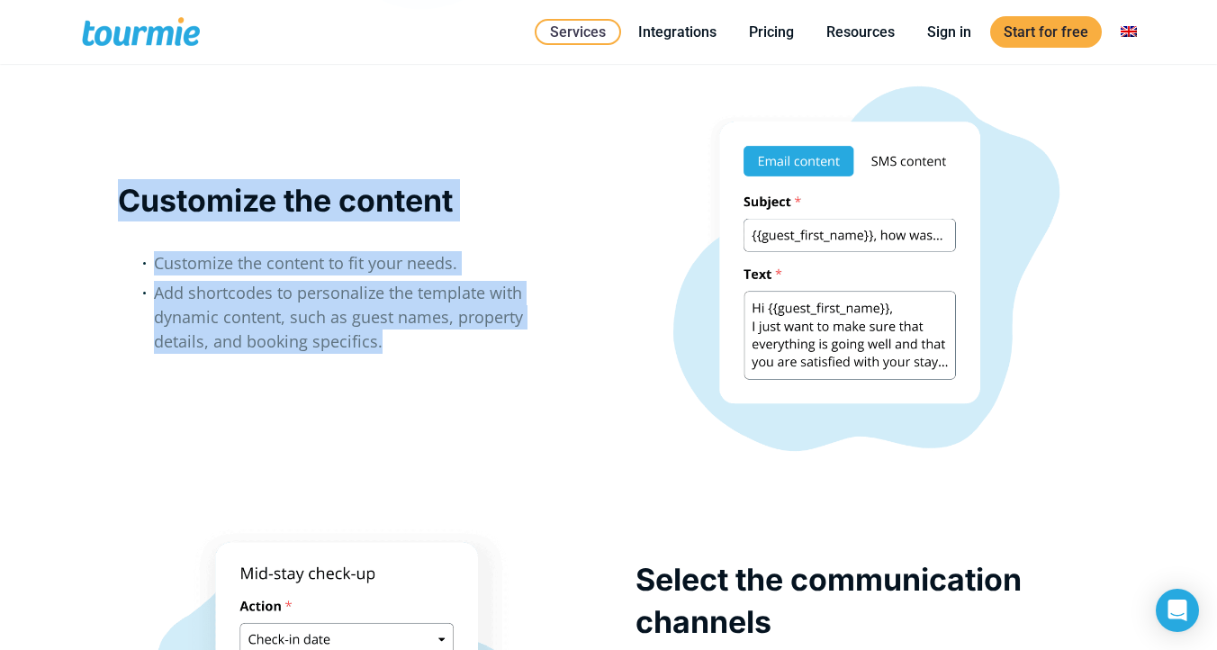
drag, startPoint x: 320, startPoint y: 344, endPoint x: 116, endPoint y: 195, distance: 251.9
click at [115, 194] on div "Customize the content Customize the content to fit your needs. Add shortcodes t…" at bounding box center [350, 278] width 518 height 391
click at [104, 157] on div at bounding box center [104, 157] width 0 height 0
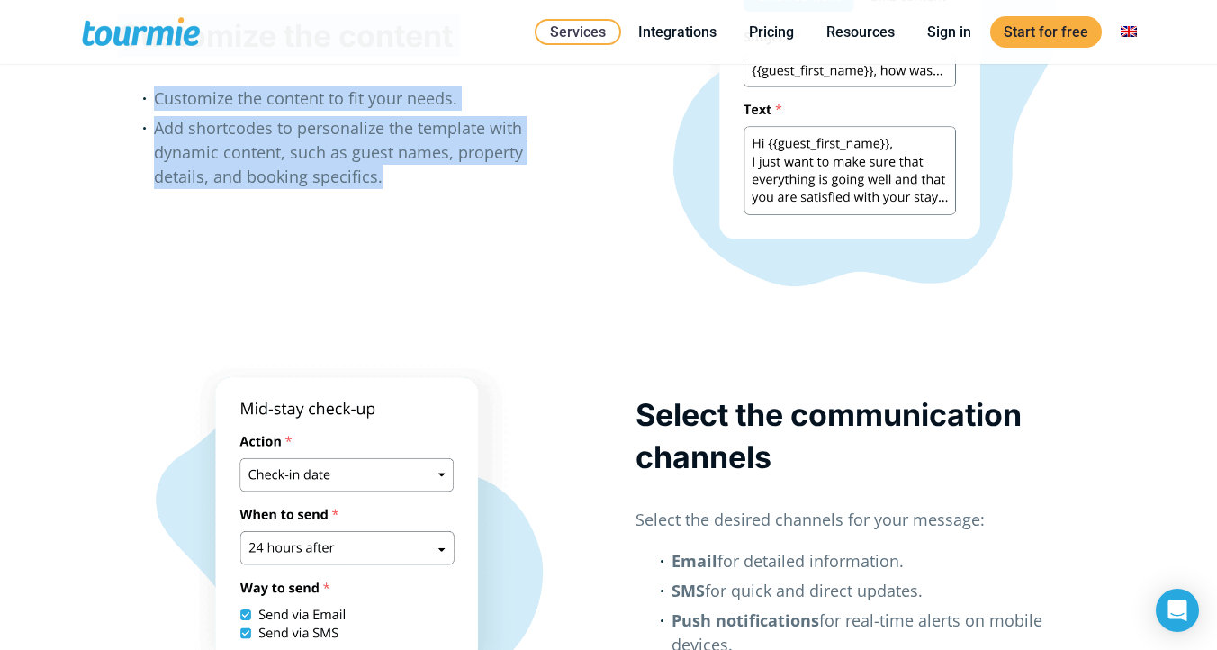
scroll to position [1901, 0]
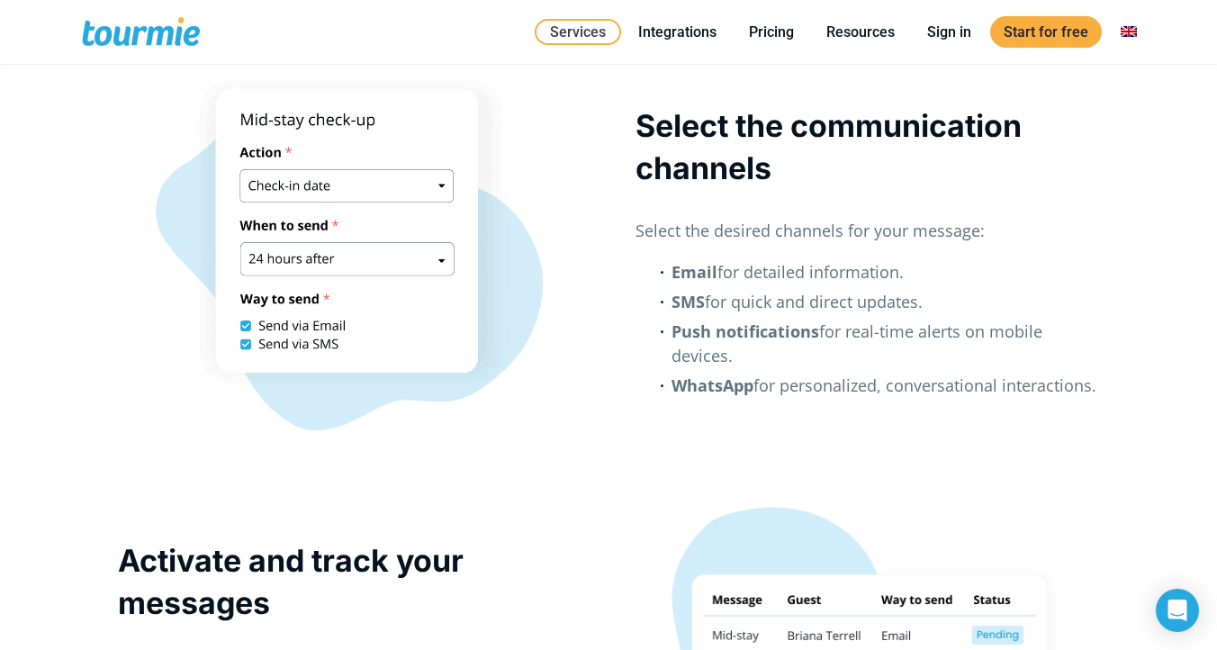
scroll to position [2203, 0]
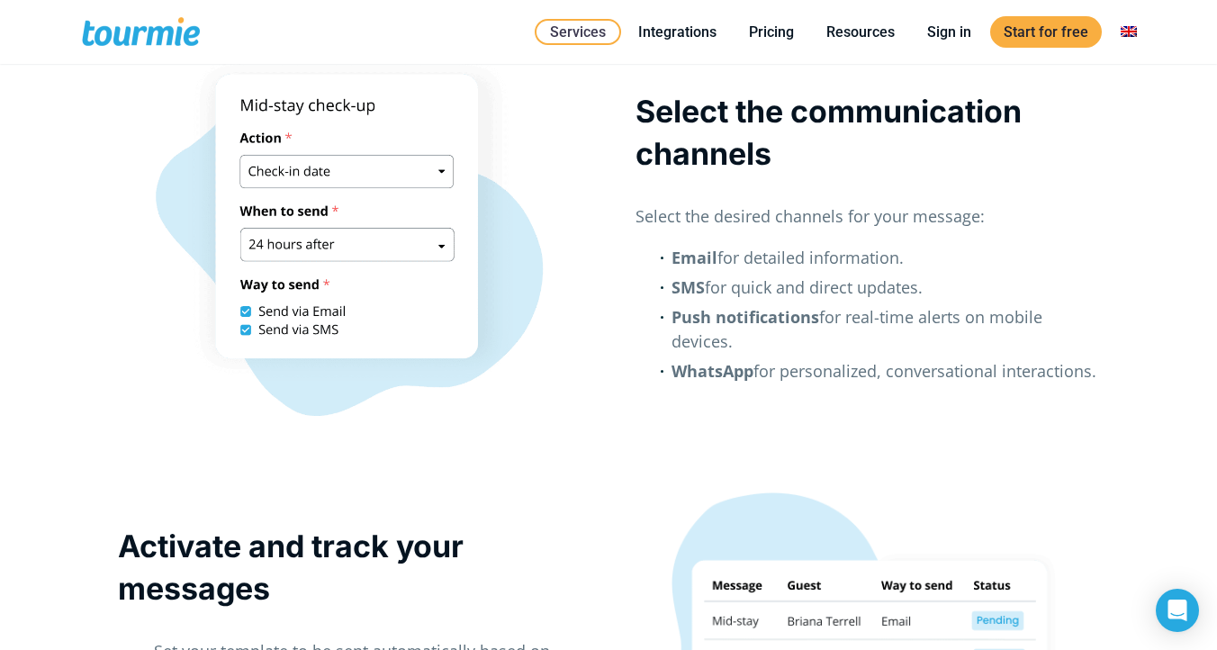
drag, startPoint x: 1106, startPoint y: 380, endPoint x: 636, endPoint y: 109, distance: 542.4
click at [636, 109] on div "Select the communication channels Select the desired channels for your message:…" at bounding box center [867, 248] width 518 height 378
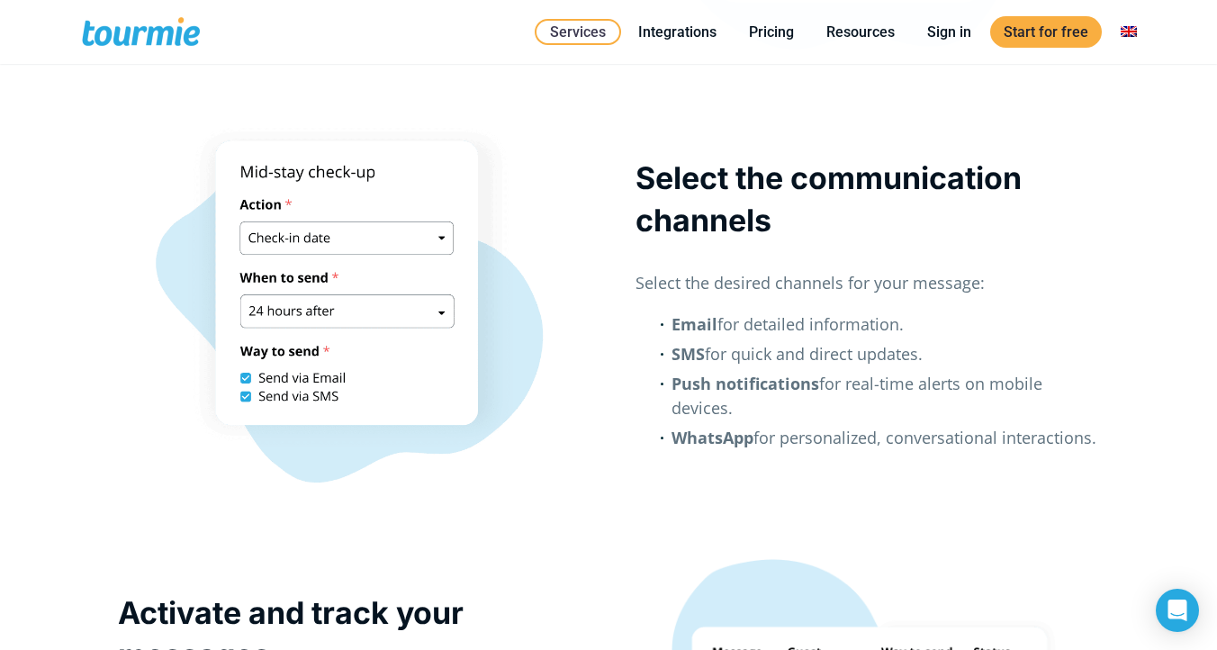
scroll to position [2122, 0]
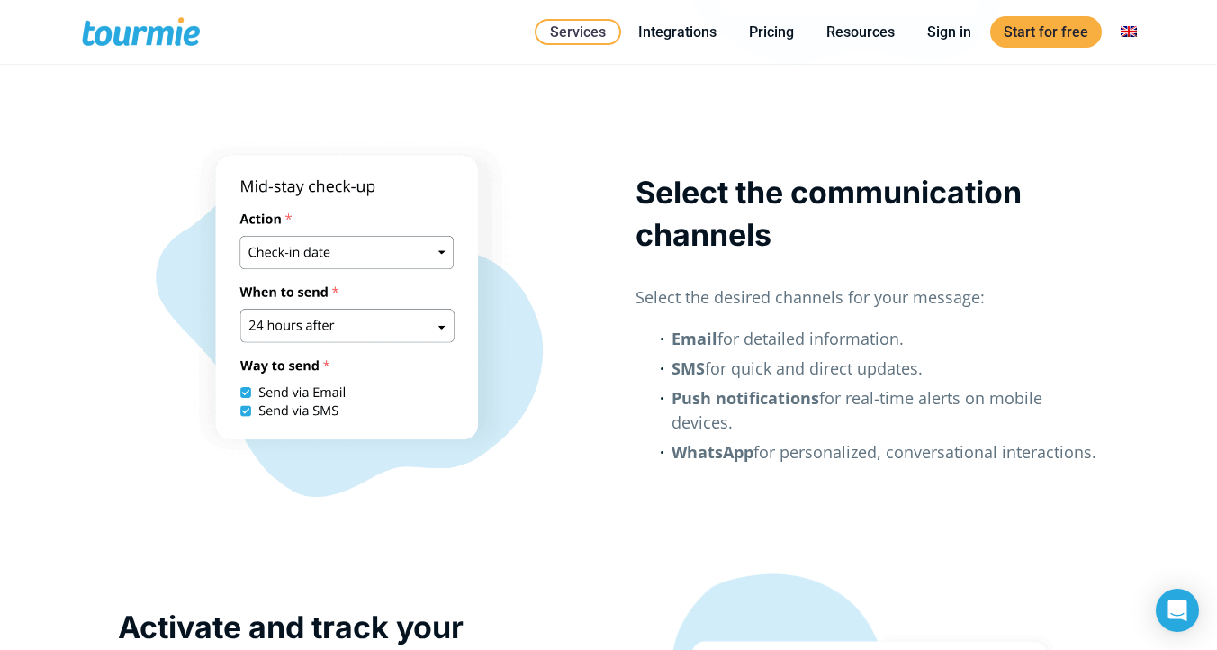
click at [710, 330] on strong "Email" at bounding box center [694, 339] width 46 height 22
drag, startPoint x: 639, startPoint y: 293, endPoint x: 1009, endPoint y: 480, distance: 414.6
click at [1009, 480] on div "Select the communication channels Select the desired channels for your message:…" at bounding box center [867, 330] width 464 height 318
click at [997, 464] on div at bounding box center [997, 464] width 0 height 0
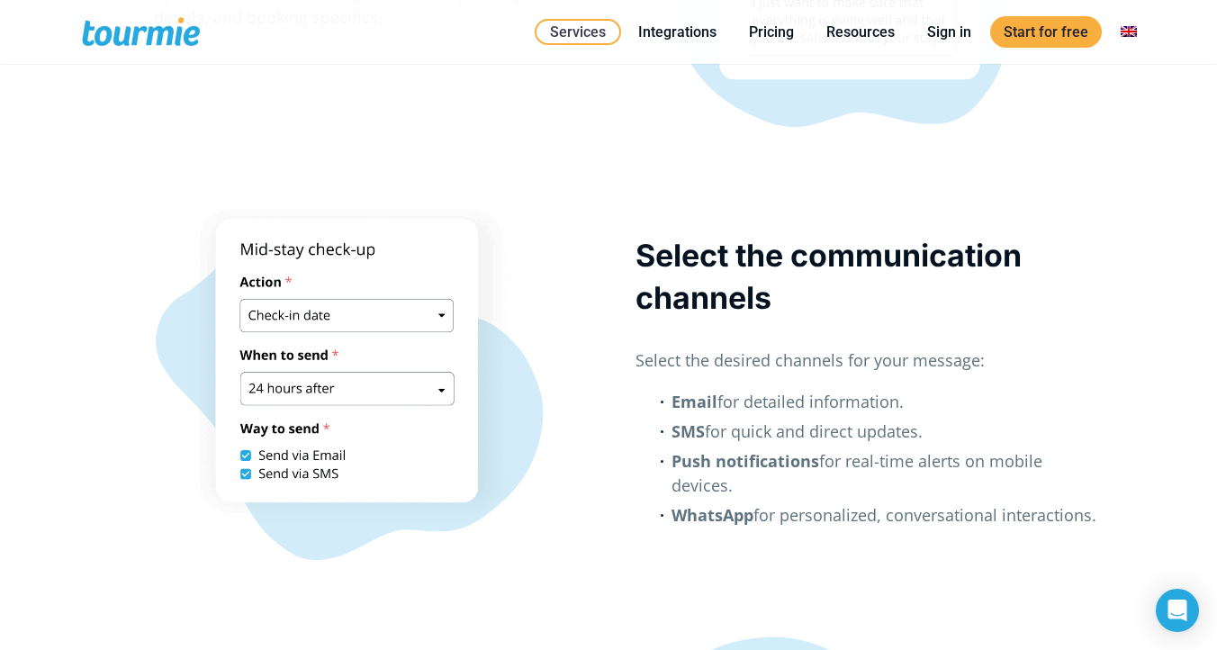
scroll to position [2009, 0]
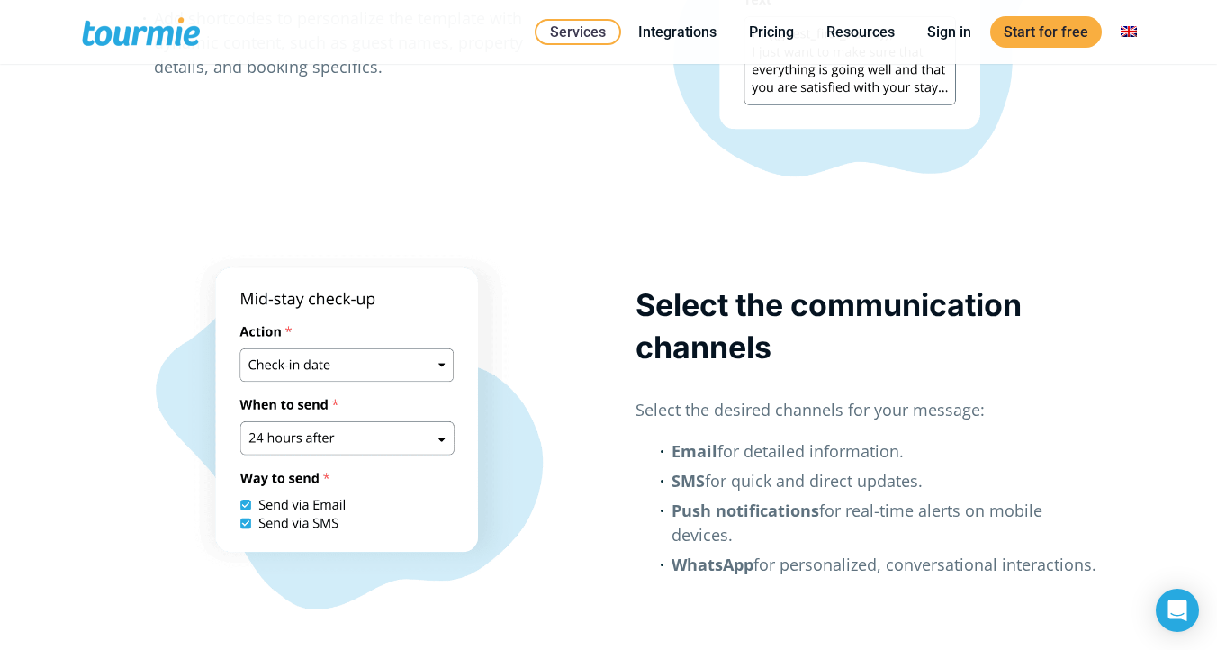
click at [583, 267] on div at bounding box center [350, 442] width 518 height 378
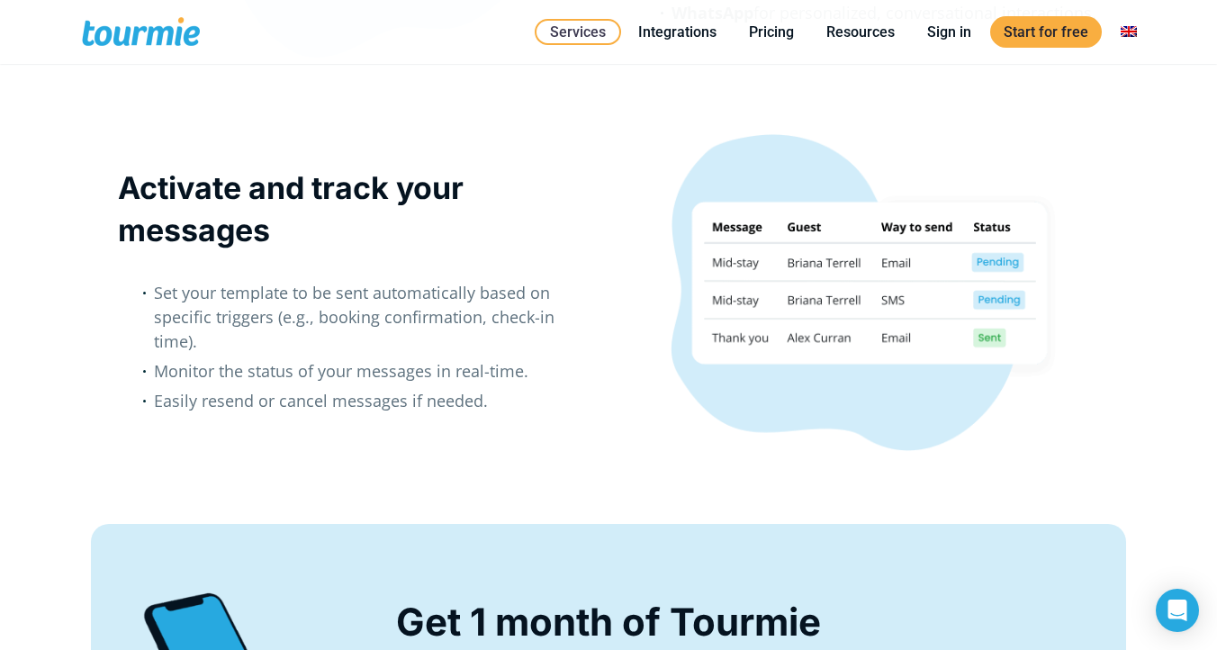
scroll to position [2559, 0]
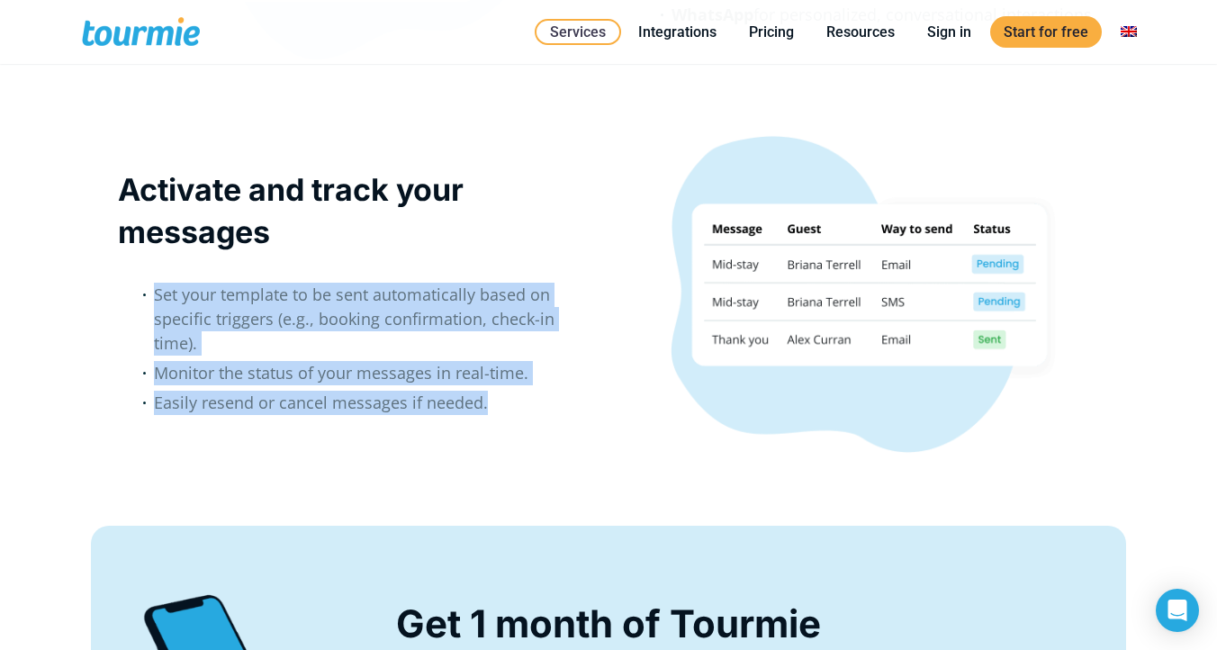
drag, startPoint x: 481, startPoint y: 405, endPoint x: 116, endPoint y: 298, distance: 380.0
click at [116, 298] on div "Activate and track your messages Set your template to be sent automatically bas…" at bounding box center [350, 303] width 518 height 337
click at [104, 258] on div at bounding box center [104, 258] width 0 height 0
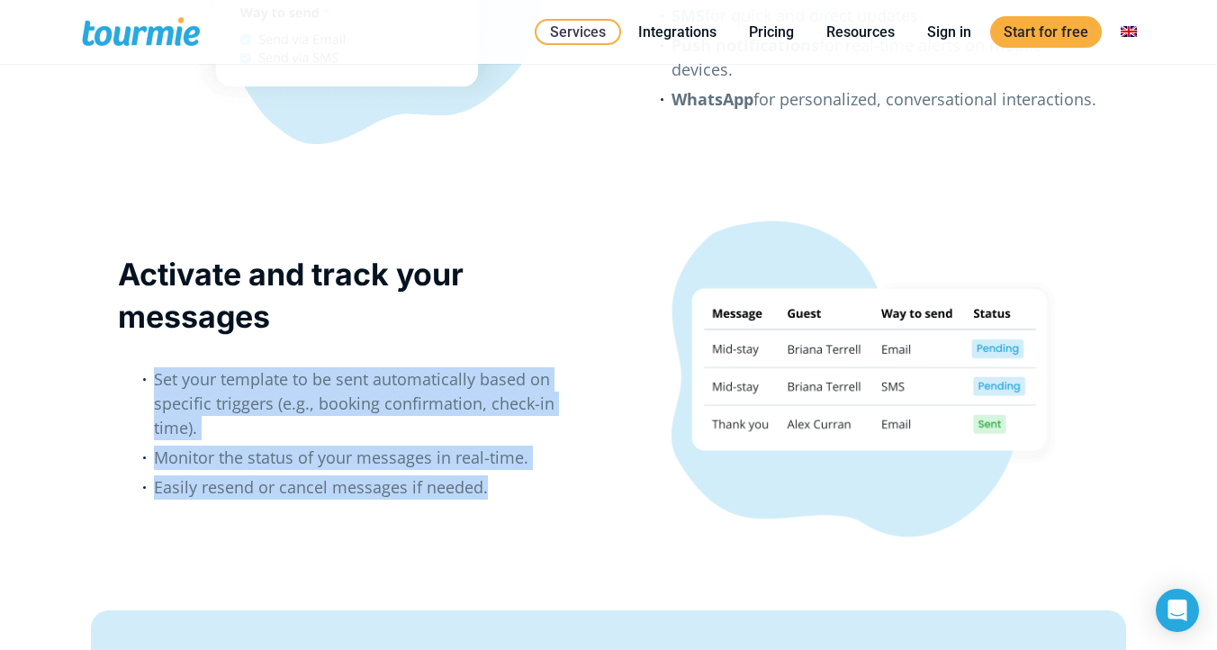
scroll to position [2457, 0]
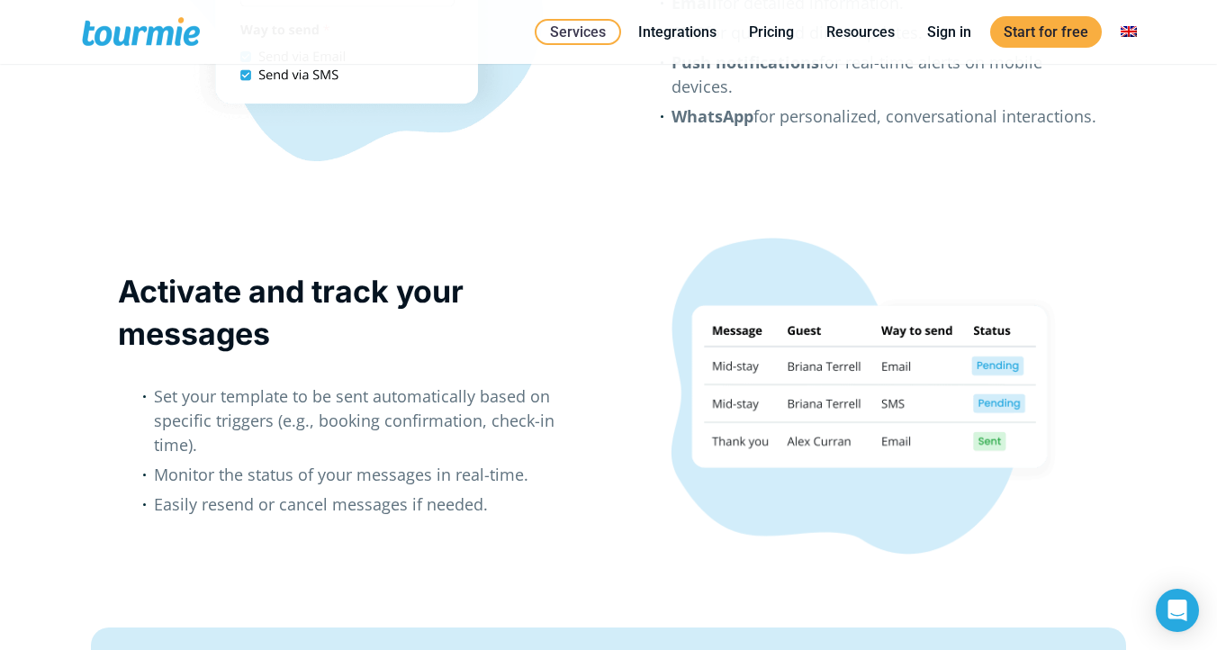
click at [639, 232] on div "Activate and track your messages Set your template to be sent automatically bas…" at bounding box center [608, 419] width 1217 height 418
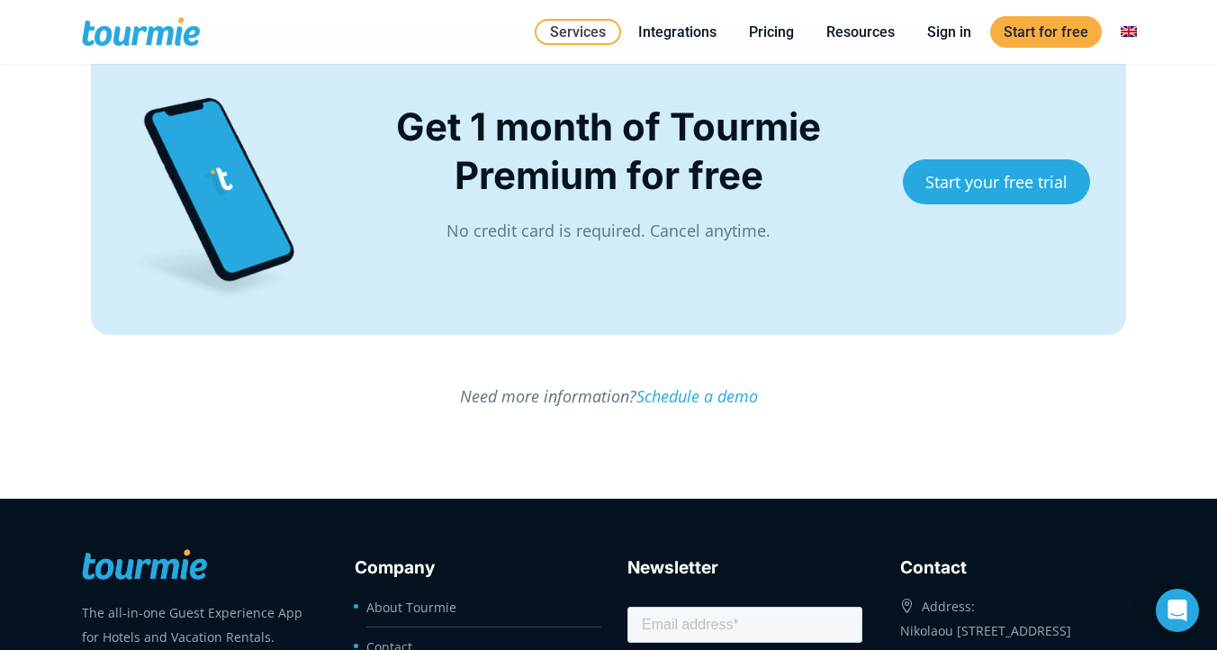
scroll to position [3057, 0]
